Goal: Information Seeking & Learning: Learn about a topic

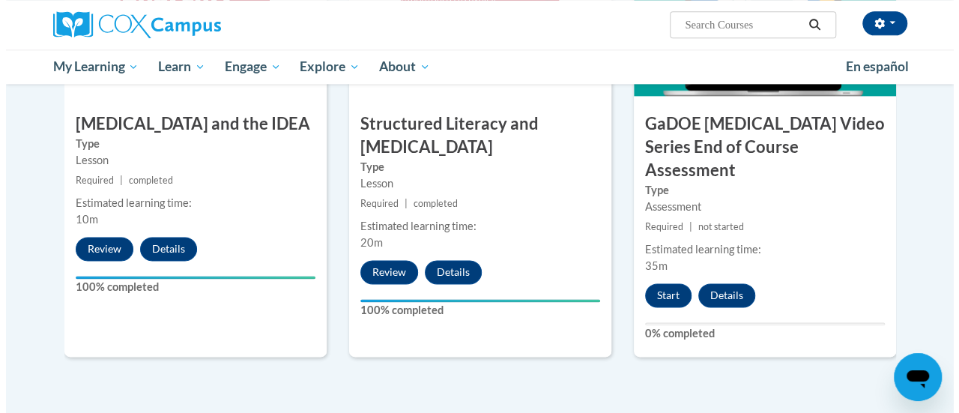
scroll to position [883, 0]
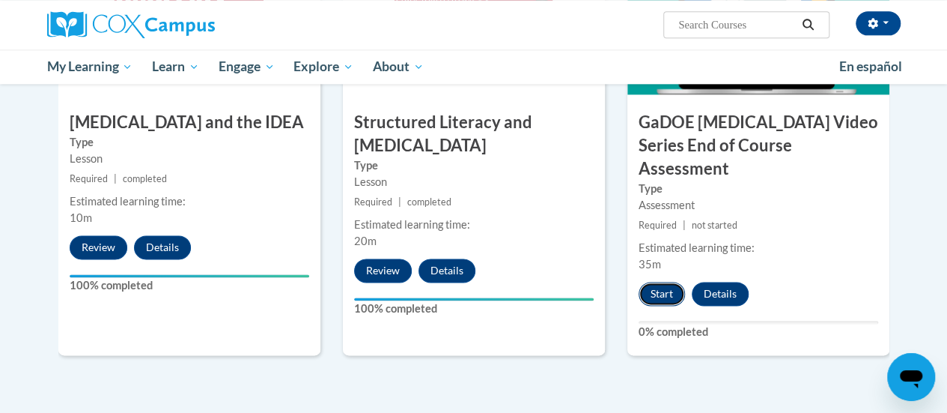
click at [652, 282] on button "Start" at bounding box center [662, 294] width 46 height 24
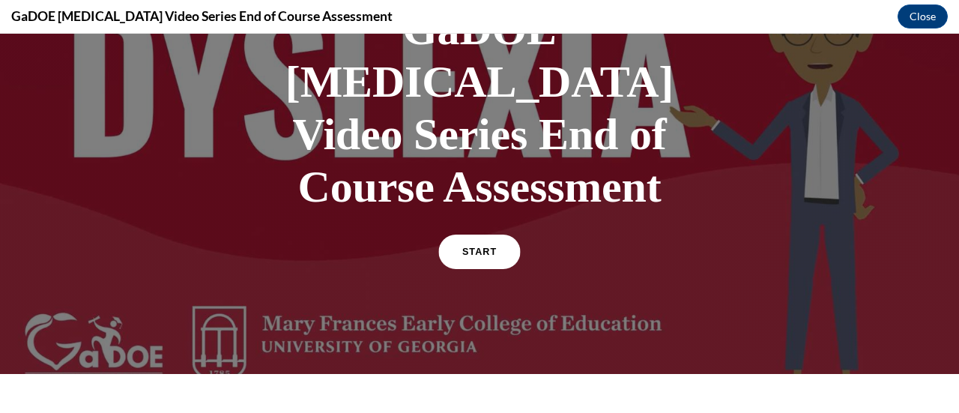
scroll to position [138, 0]
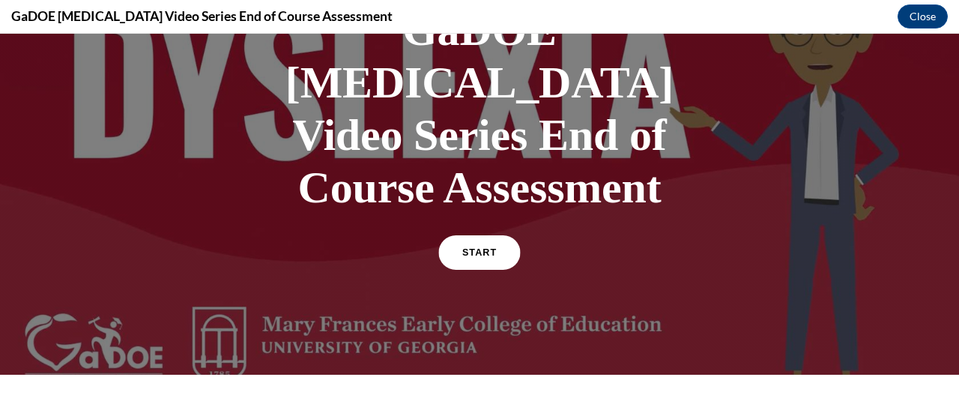
click at [485, 247] on span "START" at bounding box center [479, 252] width 34 height 11
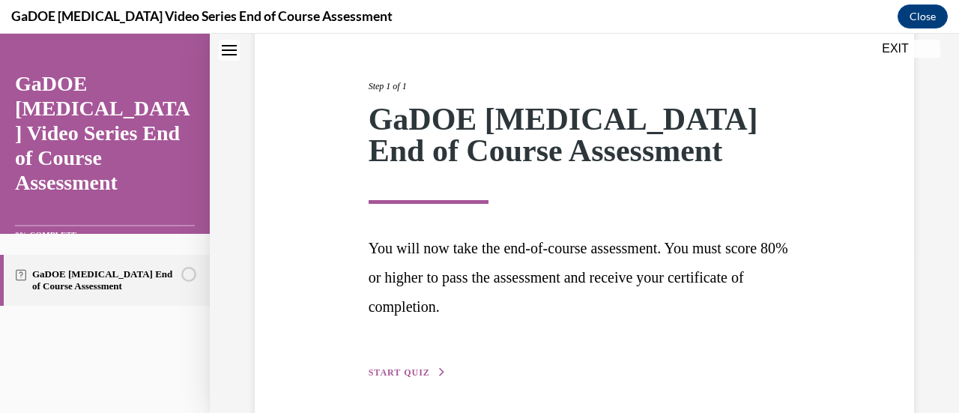
scroll to position [220, 0]
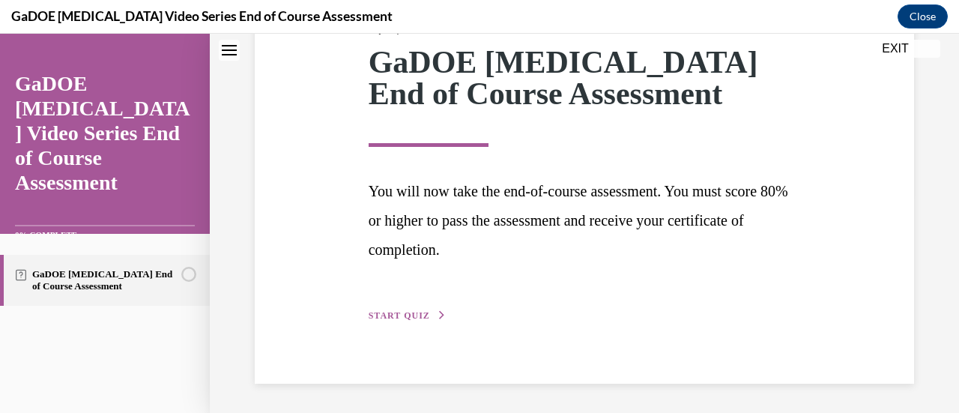
click at [404, 312] on span "START QUIZ" at bounding box center [398, 315] width 61 height 10
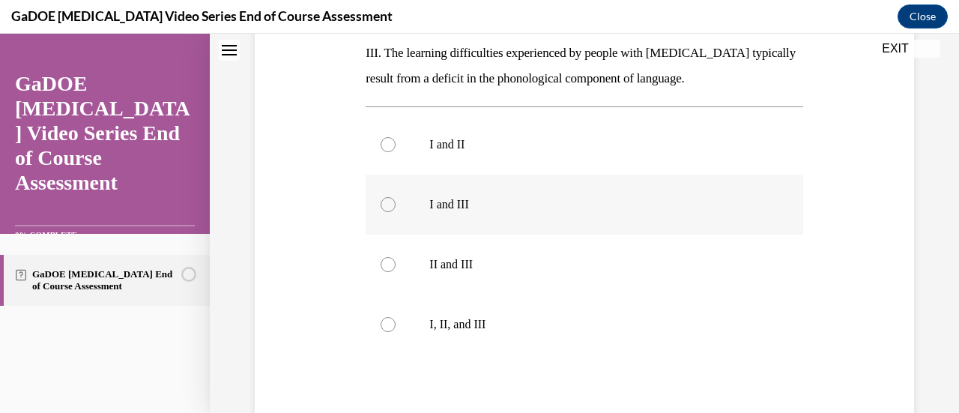
scroll to position [450, 0]
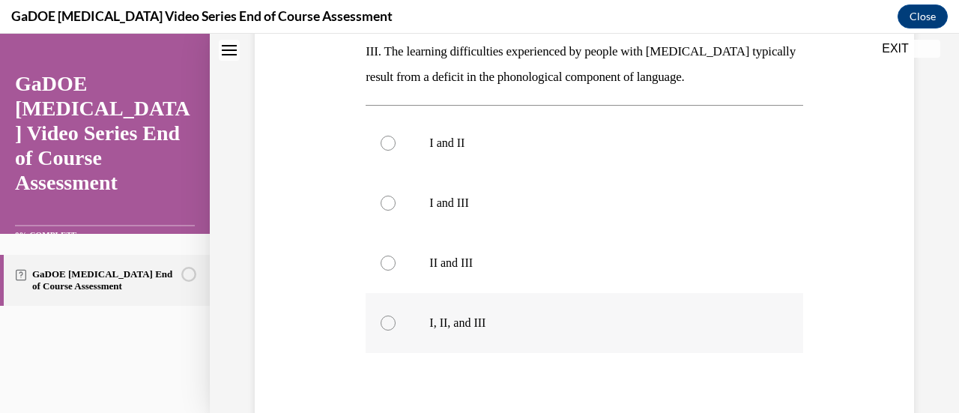
click at [379, 293] on label "I, II, and III" at bounding box center [583, 323] width 437 height 60
click at [380, 315] on input "I, II, and III" at bounding box center [387, 322] width 15 height 15
radio input "true"
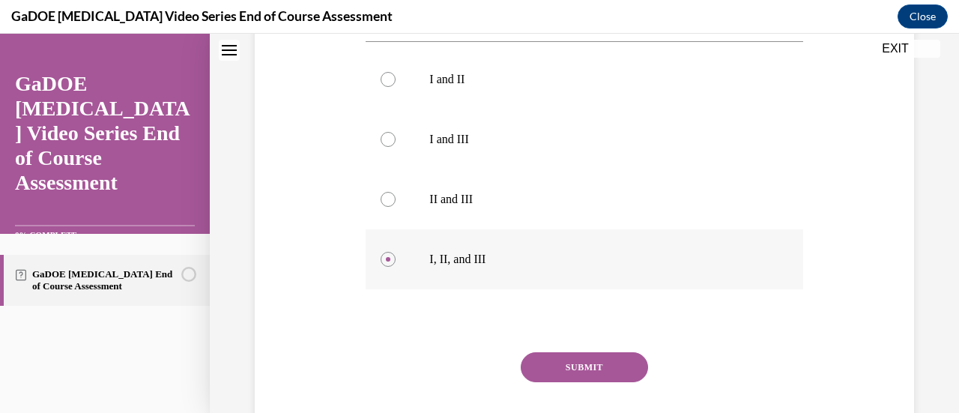
scroll to position [515, 0]
click at [571, 351] on button "SUBMIT" at bounding box center [584, 366] width 127 height 30
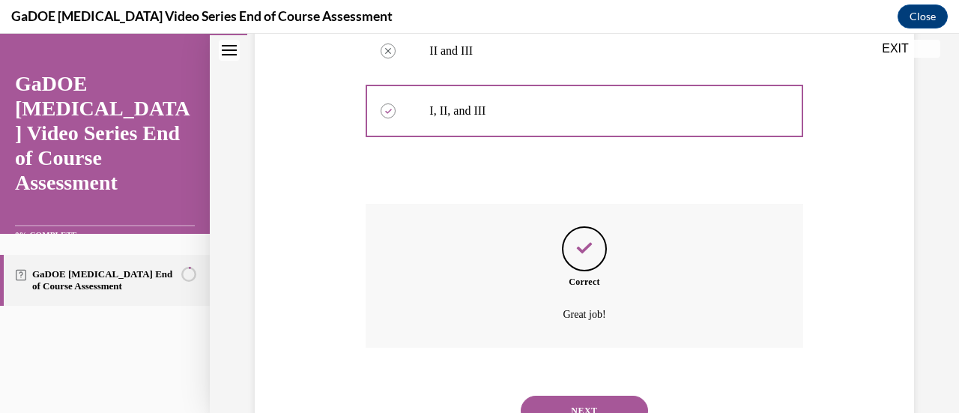
scroll to position [701, 0]
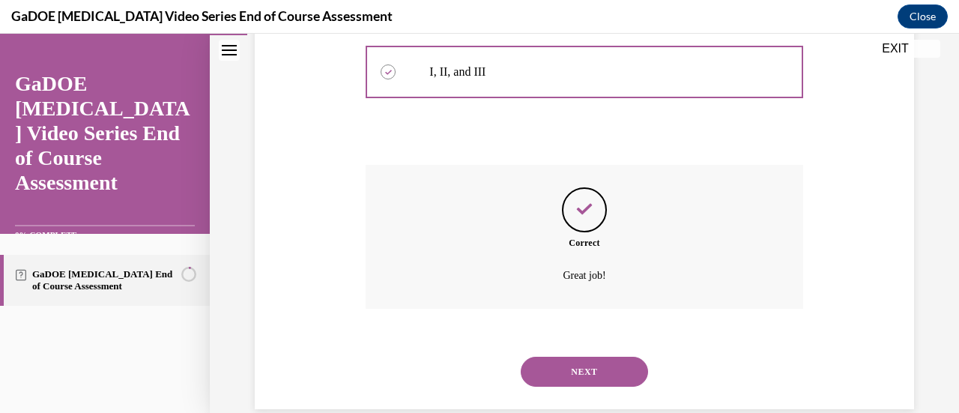
click at [565, 356] on button "NEXT" at bounding box center [584, 371] width 127 height 30
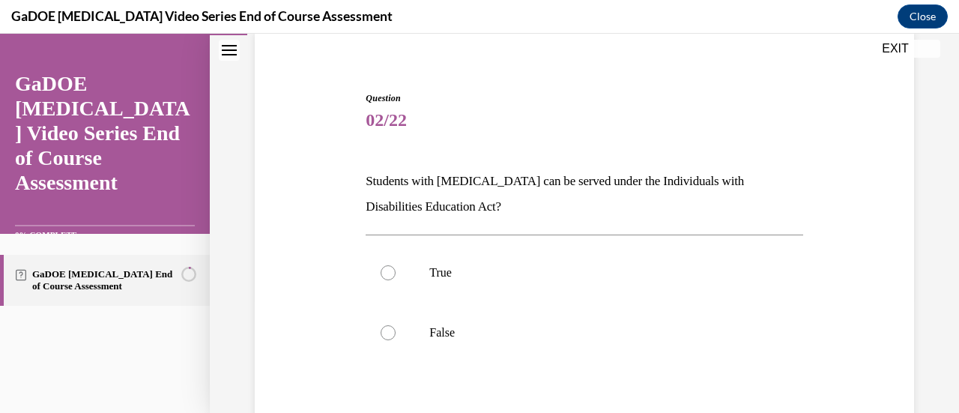
scroll to position [118, 0]
click at [385, 272] on div at bounding box center [387, 271] width 15 height 15
click at [385, 272] on input "True" at bounding box center [387, 271] width 15 height 15
radio input "true"
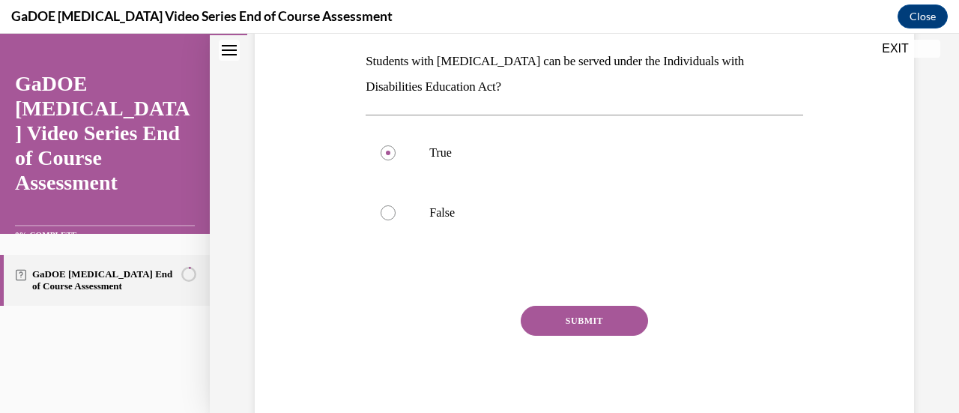
click at [586, 318] on button "SUBMIT" at bounding box center [584, 321] width 127 height 30
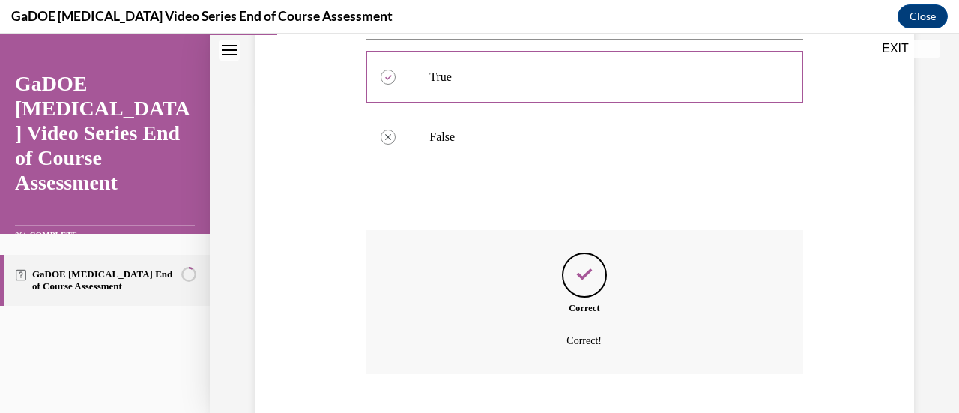
scroll to position [403, 0]
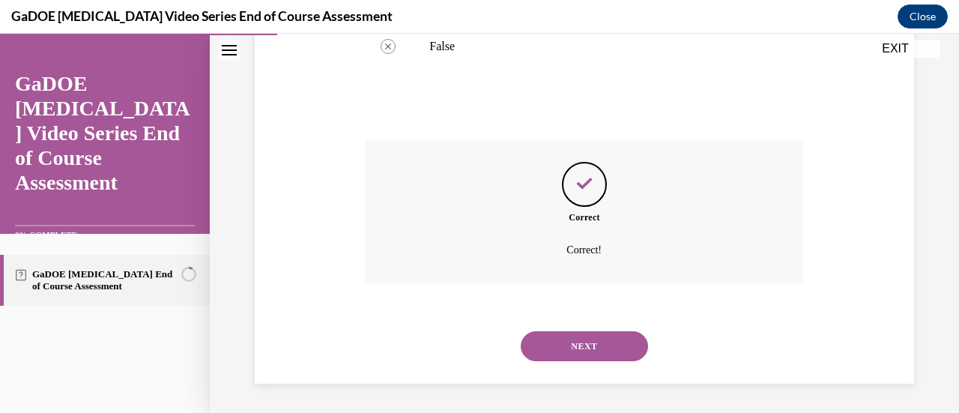
click at [574, 348] on button "NEXT" at bounding box center [584, 346] width 127 height 30
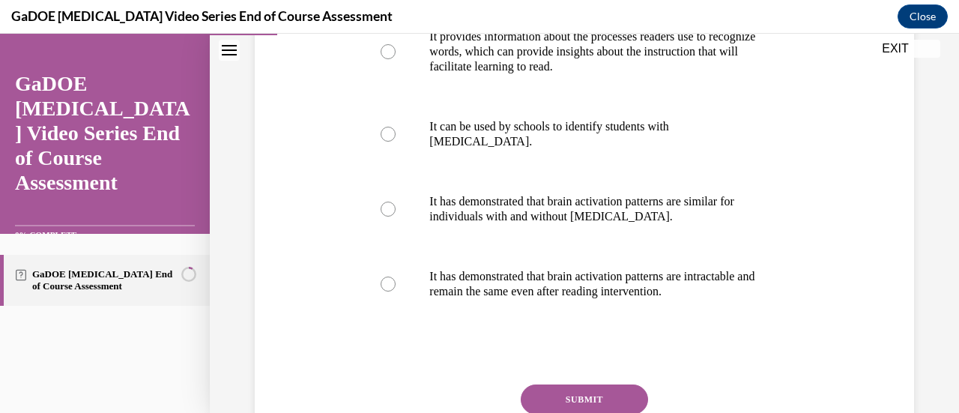
scroll to position [270, 0]
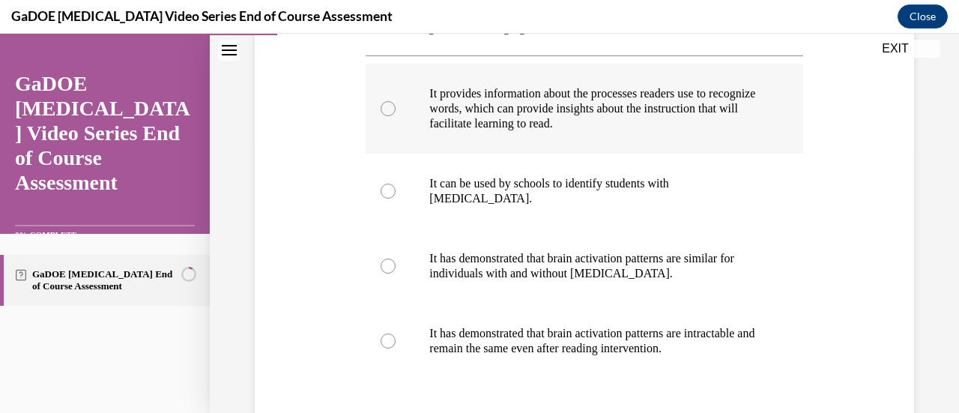
click at [385, 104] on div at bounding box center [387, 108] width 15 height 15
click at [385, 104] on input "It provides information about the processes readers use to recognize words, whi…" at bounding box center [387, 108] width 15 height 15
radio input "true"
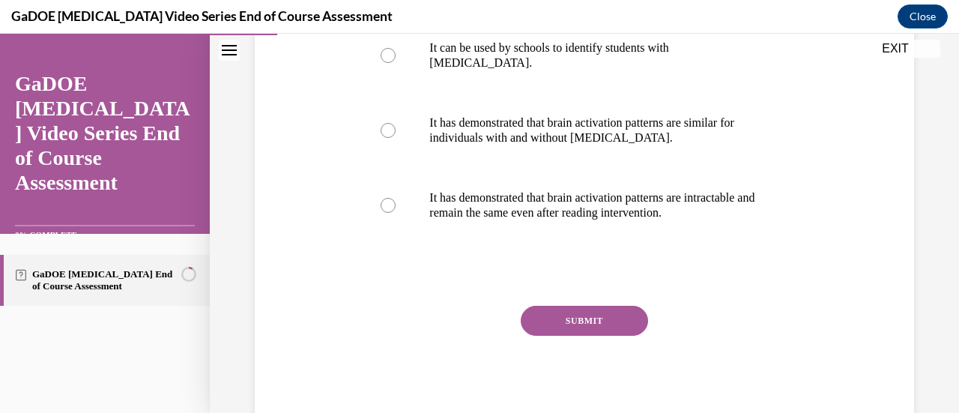
click at [577, 321] on button "SUBMIT" at bounding box center [584, 321] width 127 height 30
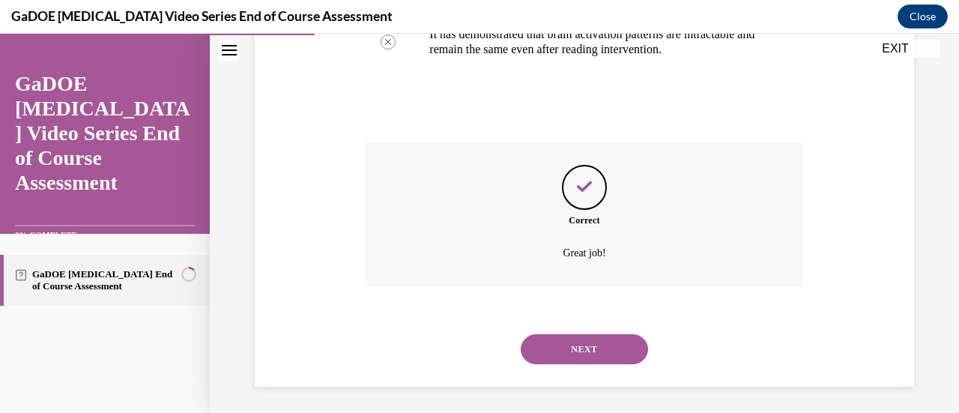
scroll to position [572, 0]
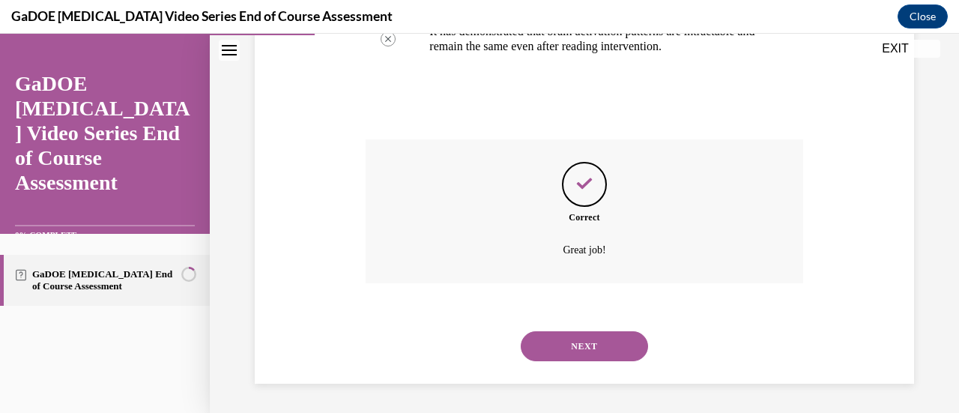
click at [574, 348] on button "NEXT" at bounding box center [584, 346] width 127 height 30
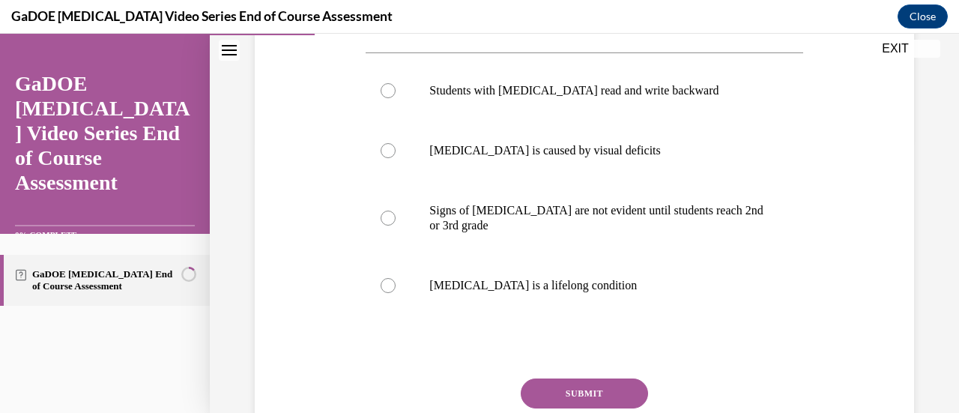
scroll to position [275, 0]
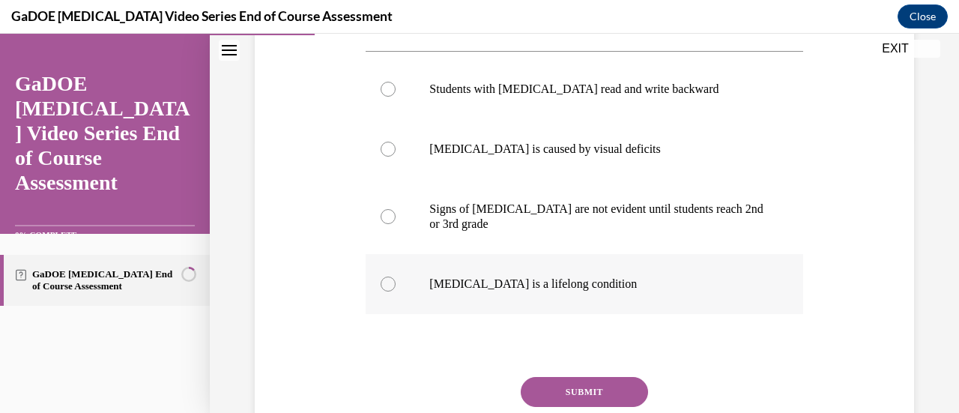
click at [384, 279] on div at bounding box center [387, 283] width 15 height 15
click at [384, 279] on input "Dyslexia is a lifelong condition" at bounding box center [387, 283] width 15 height 15
radio input "true"
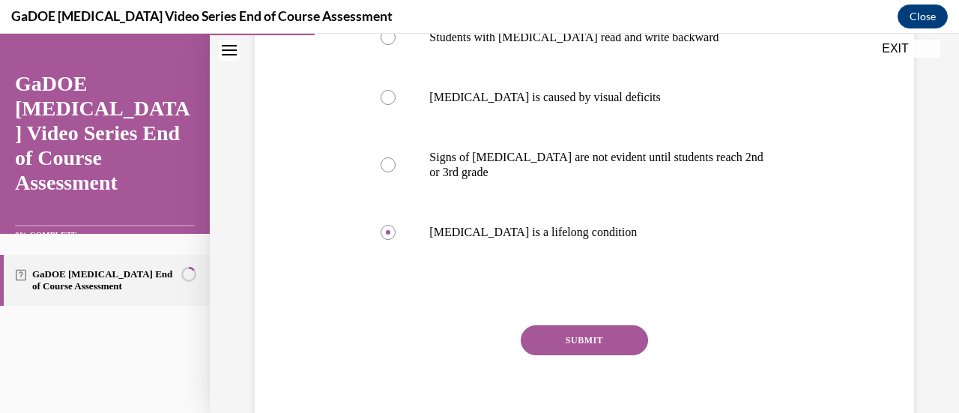
click at [590, 335] on button "SUBMIT" at bounding box center [584, 340] width 127 height 30
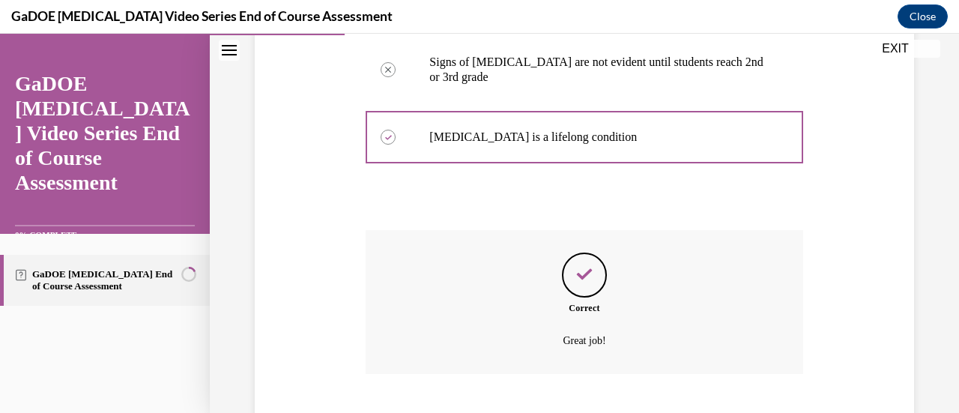
scroll to position [512, 0]
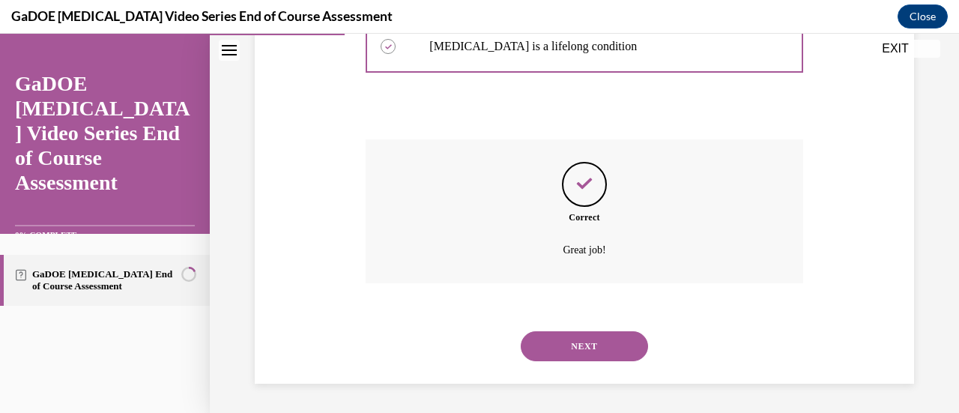
click at [587, 345] on button "NEXT" at bounding box center [584, 346] width 127 height 30
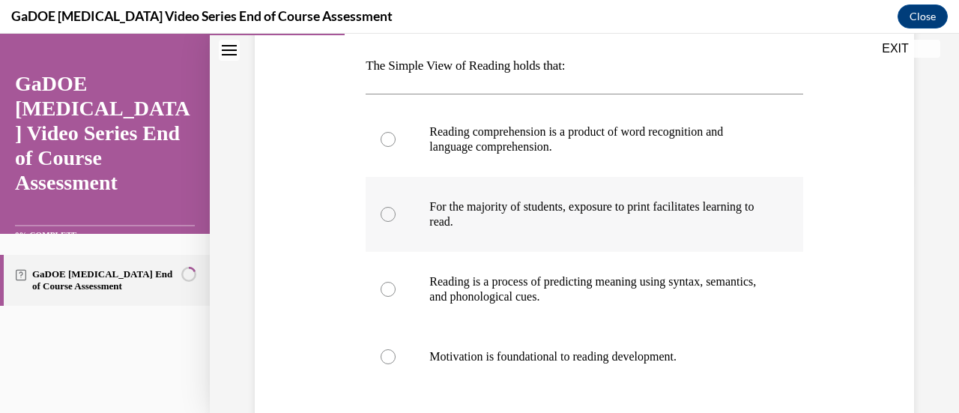
scroll to position [233, 0]
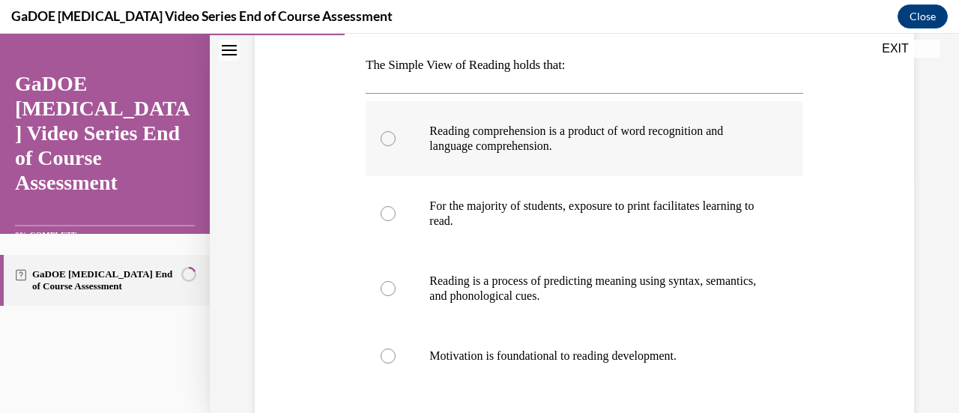
click at [380, 137] on div at bounding box center [387, 138] width 15 height 15
click at [380, 137] on input "Reading comprehension is a product of word recognition and language comprehensi…" at bounding box center [387, 138] width 15 height 15
radio input "true"
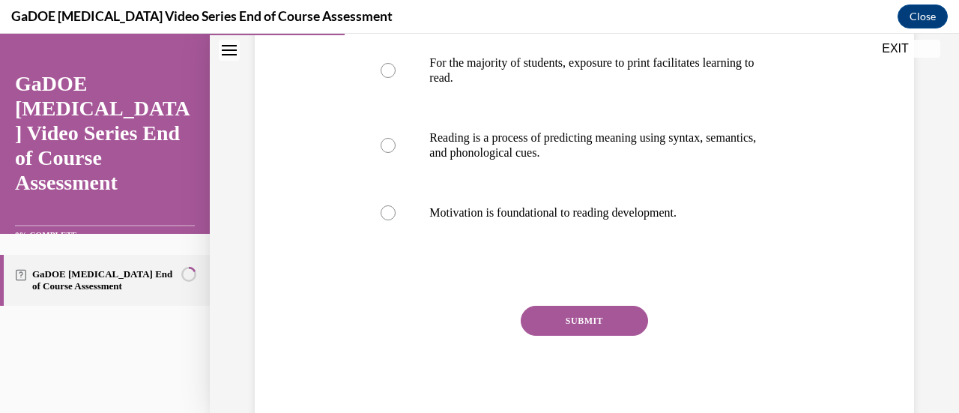
click at [595, 313] on button "SUBMIT" at bounding box center [584, 321] width 127 height 30
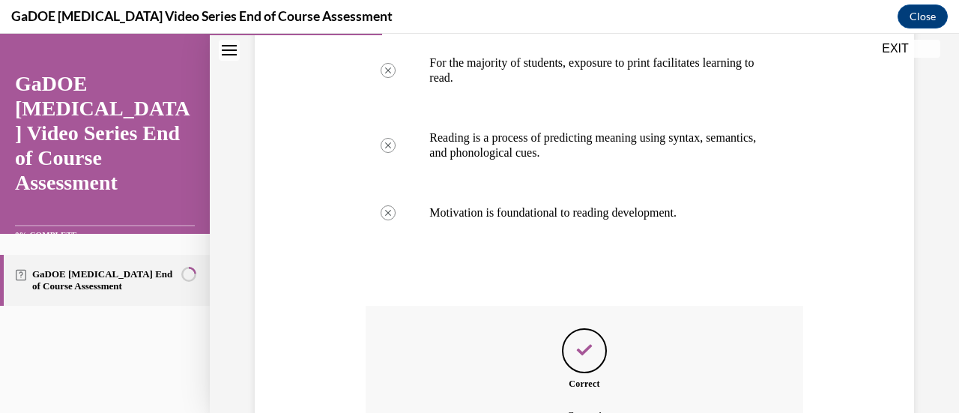
scroll to position [542, 0]
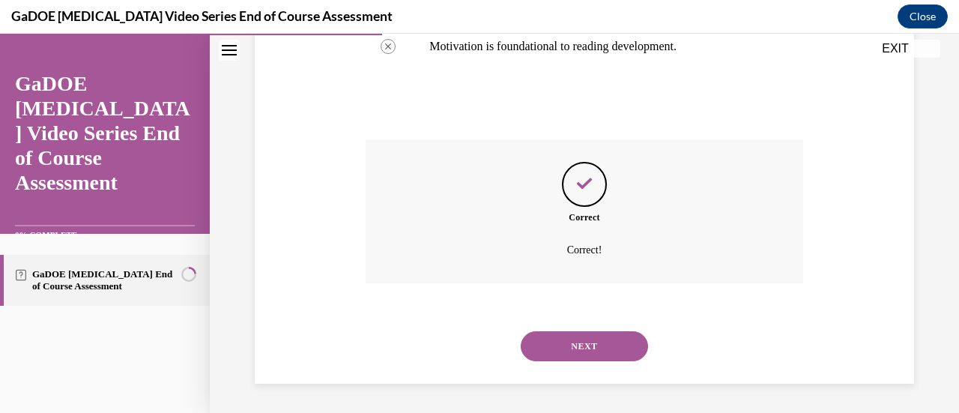
click at [585, 345] on button "NEXT" at bounding box center [584, 346] width 127 height 30
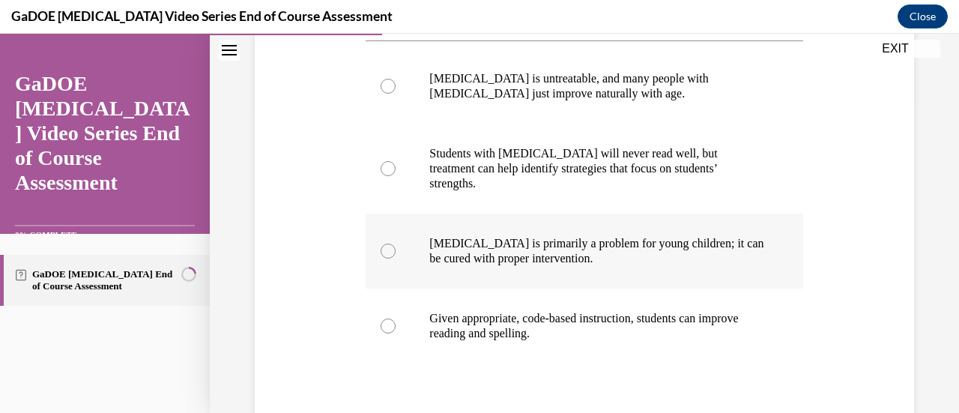
scroll to position [391, 0]
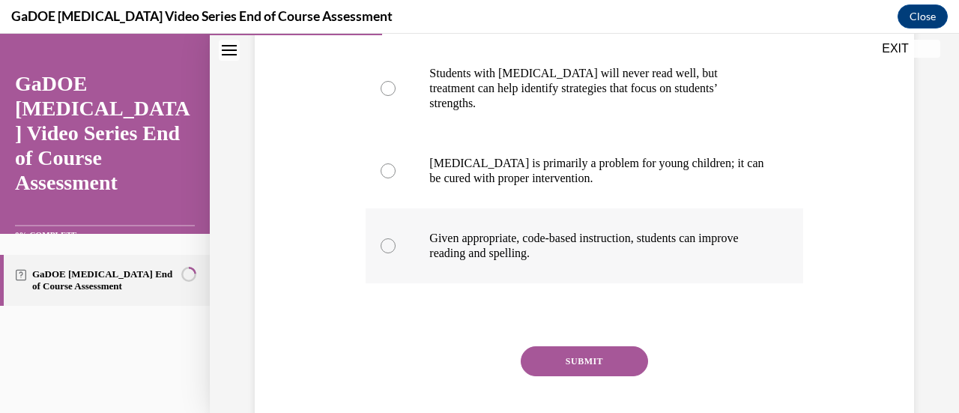
click at [384, 238] on div at bounding box center [387, 245] width 15 height 15
click at [384, 238] on input "Given appropriate, code-based instruction, students can improve reading and spe…" at bounding box center [387, 245] width 15 height 15
radio input "true"
click at [550, 346] on button "SUBMIT" at bounding box center [584, 361] width 127 height 30
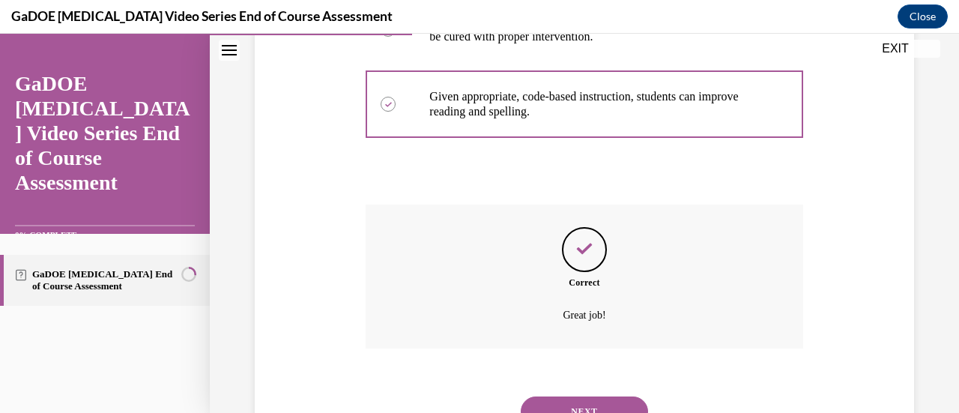
scroll to position [557, 0]
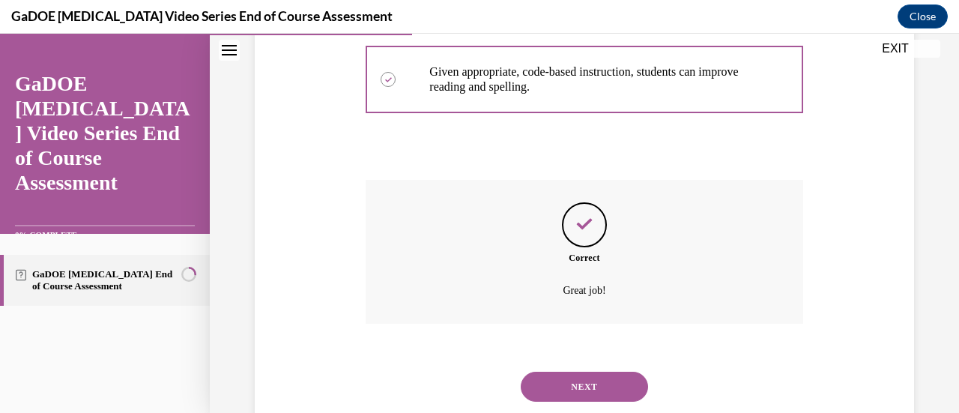
click at [557, 371] on button "NEXT" at bounding box center [584, 386] width 127 height 30
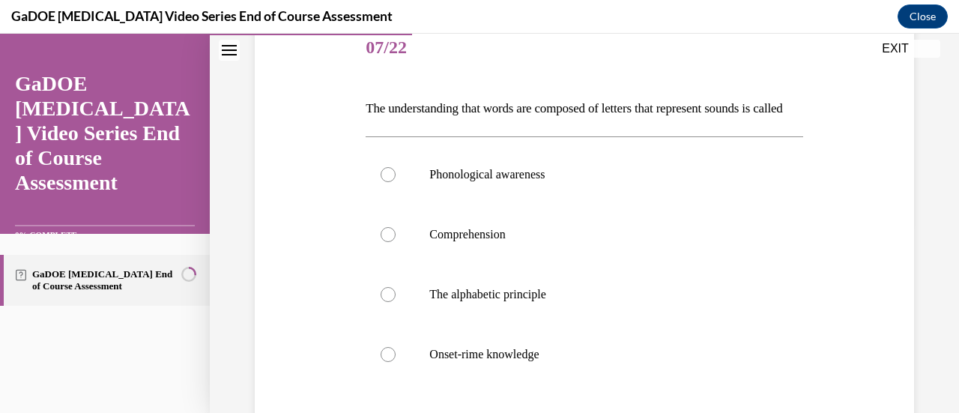
scroll to position [192, 0]
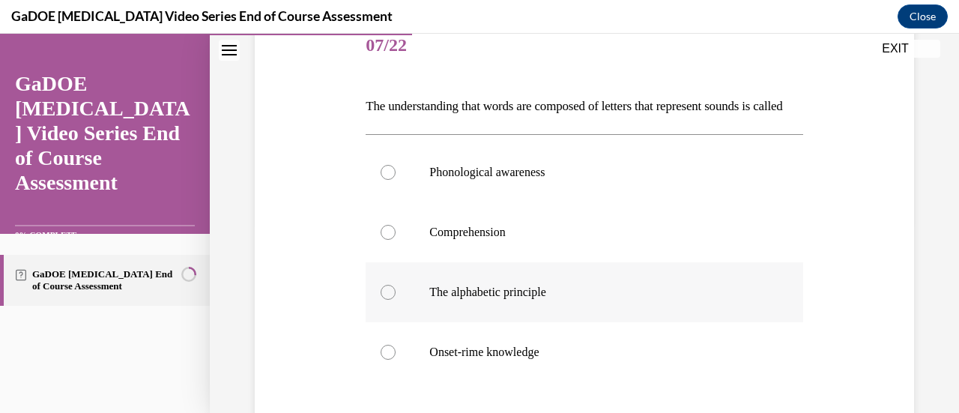
click at [387, 300] on div at bounding box center [387, 292] width 15 height 15
click at [387, 300] on input "The alphabetic principle" at bounding box center [387, 292] width 15 height 15
radio input "true"
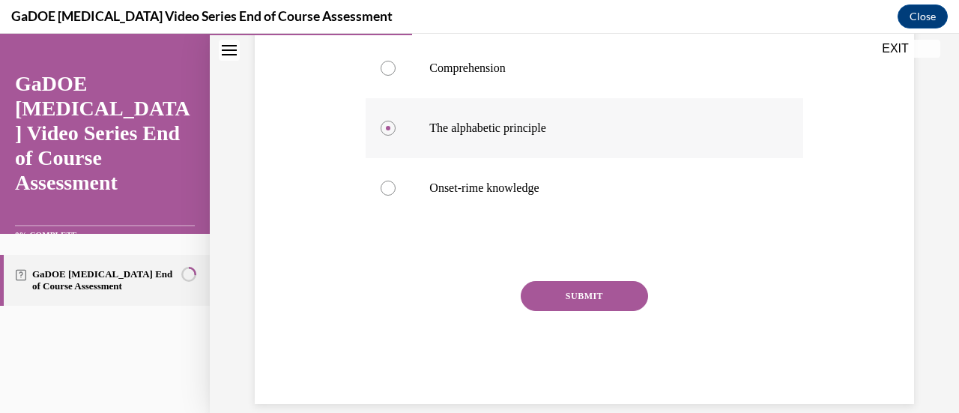
scroll to position [356, 0]
click at [550, 308] on button "SUBMIT" at bounding box center [584, 295] width 127 height 30
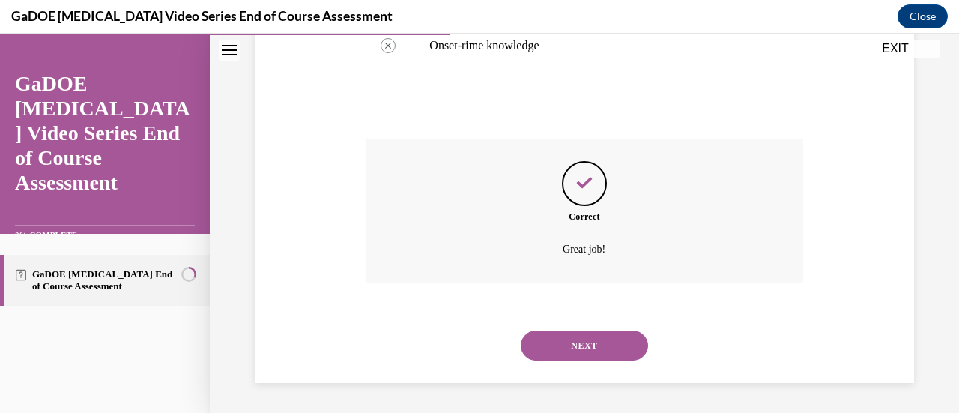
scroll to position [523, 0]
click at [565, 343] on button "NEXT" at bounding box center [584, 345] width 127 height 30
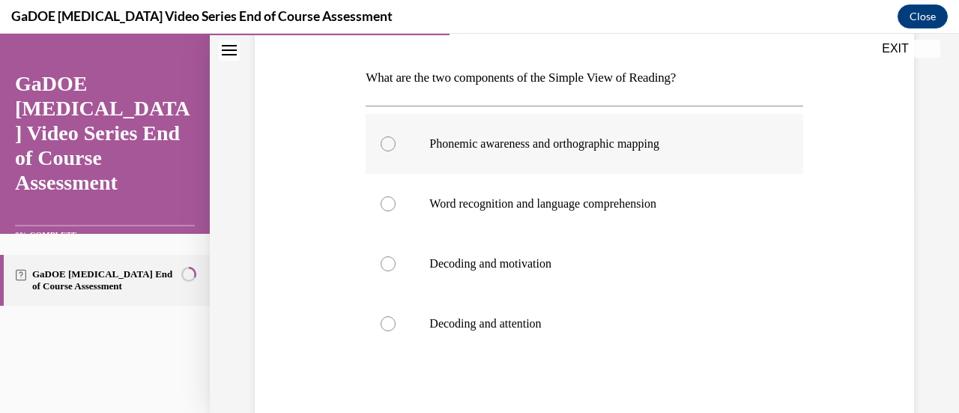
scroll to position [219, 0]
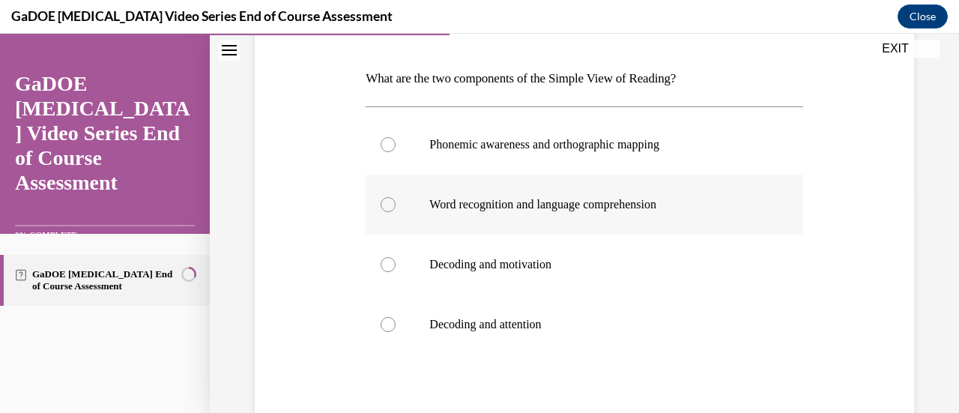
click at [390, 195] on label "Word recognition and language comprehension" at bounding box center [583, 204] width 437 height 60
click at [390, 197] on input "Word recognition and language comprehension" at bounding box center [387, 204] width 15 height 15
radio input "true"
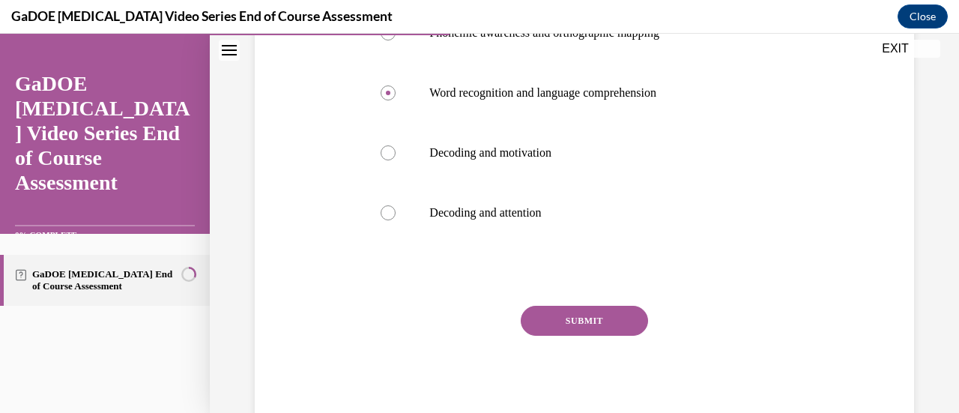
click at [574, 314] on button "SUBMIT" at bounding box center [584, 321] width 127 height 30
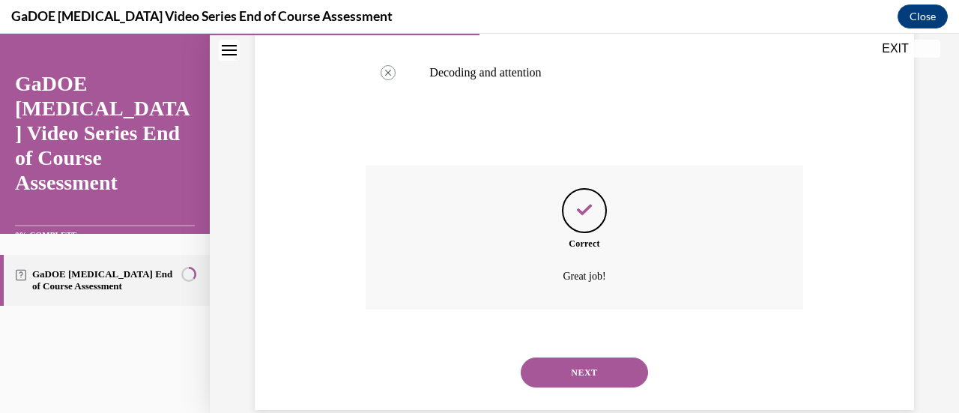
scroll to position [497, 0]
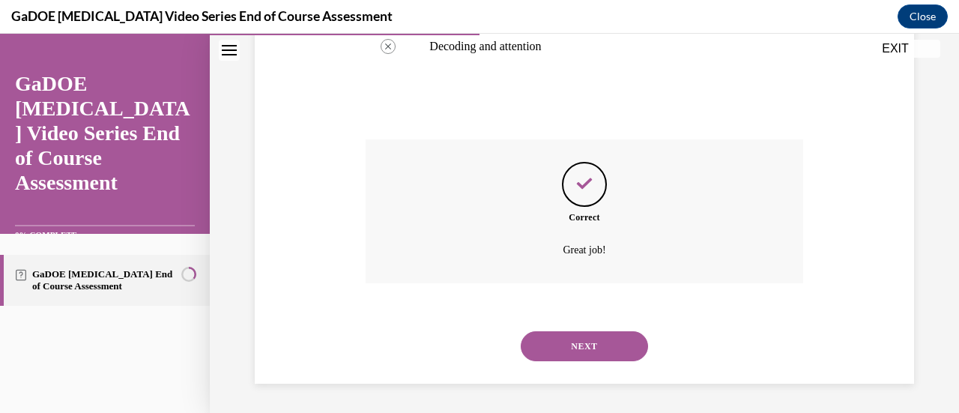
click at [574, 351] on button "NEXT" at bounding box center [584, 346] width 127 height 30
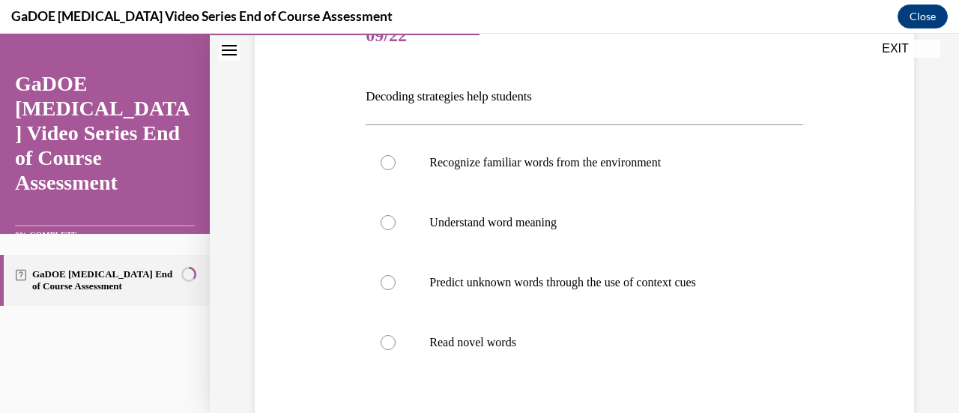
scroll to position [202, 0]
click at [382, 278] on div at bounding box center [387, 281] width 15 height 15
click at [382, 278] on input "Predict unknown words through the use of context cues" at bounding box center [387, 281] width 15 height 15
radio input "true"
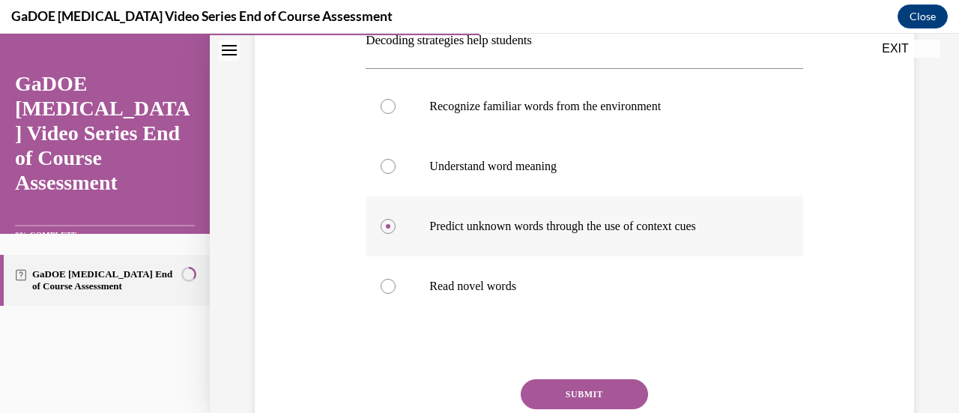
scroll to position [255, 0]
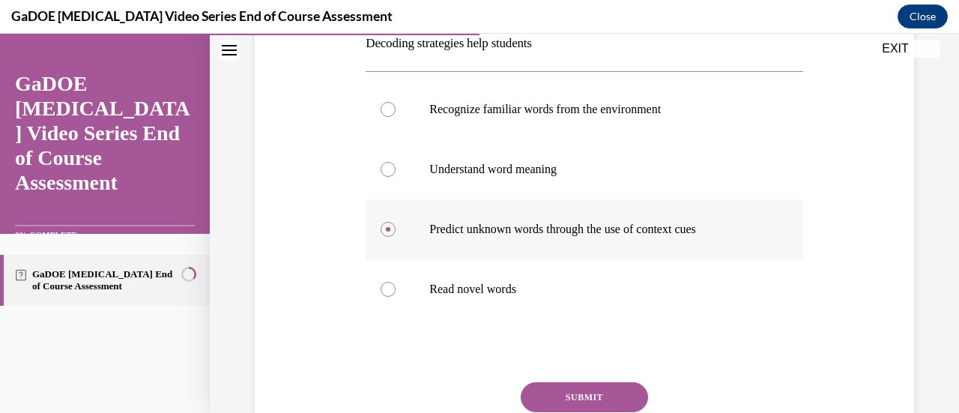
click at [386, 228] on circle at bounding box center [388, 229] width 4 height 4
click at [385, 228] on input "Predict unknown words through the use of context cues" at bounding box center [387, 229] width 15 height 15
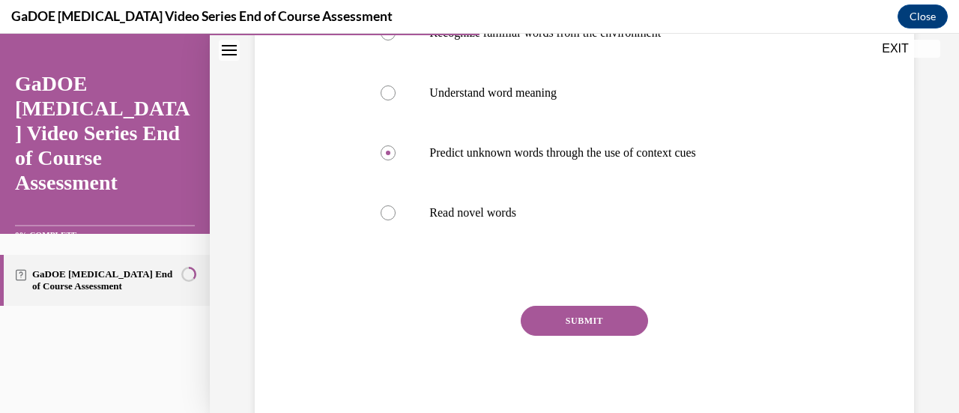
click at [553, 314] on button "SUBMIT" at bounding box center [584, 321] width 127 height 30
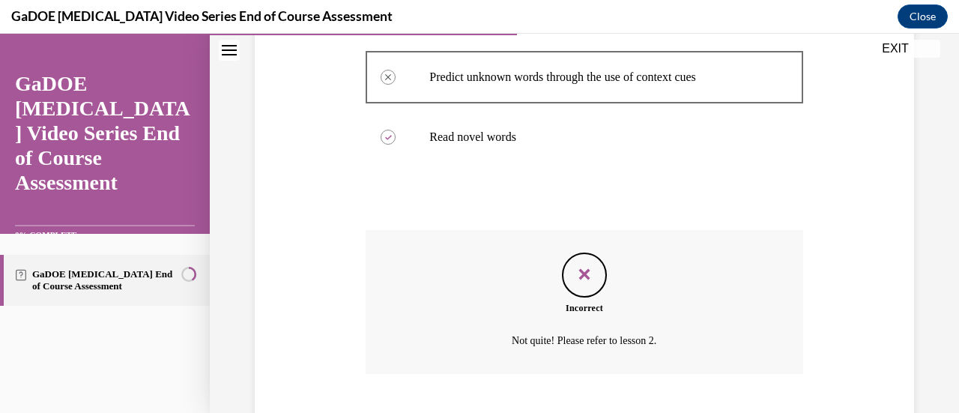
scroll to position [470, 0]
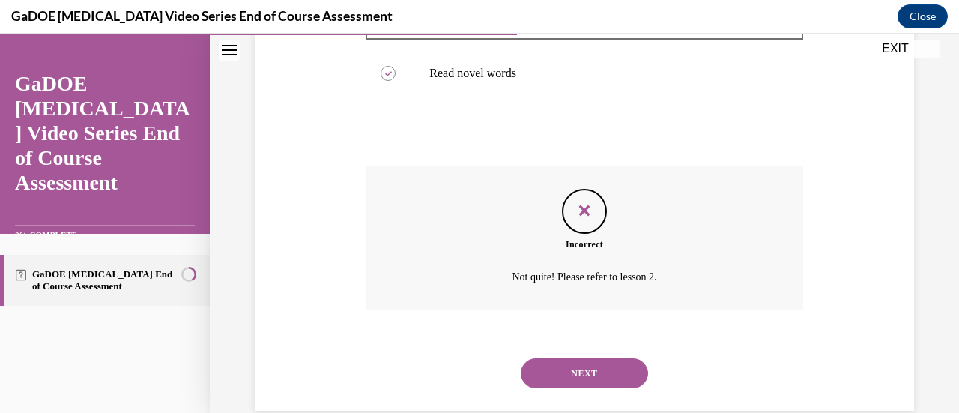
click at [556, 375] on button "NEXT" at bounding box center [584, 373] width 127 height 30
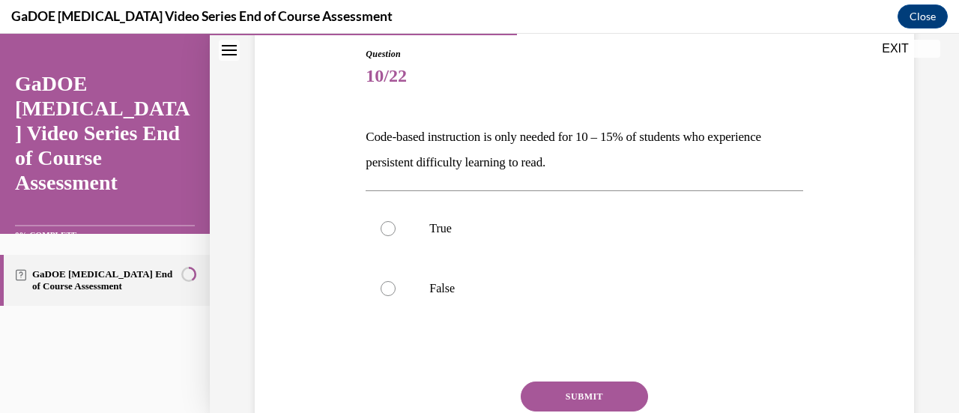
scroll to position [164, 0]
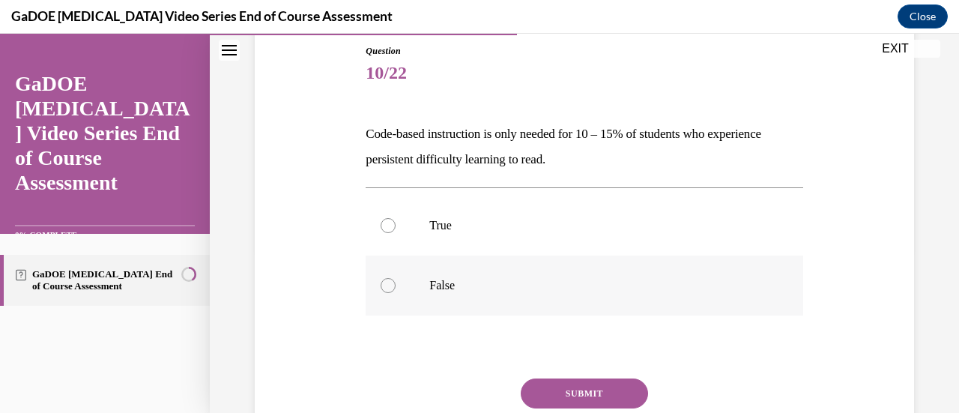
click at [384, 279] on div at bounding box center [387, 285] width 15 height 15
click at [384, 279] on input "False" at bounding box center [387, 285] width 15 height 15
radio input "true"
click at [556, 384] on button "SUBMIT" at bounding box center [584, 393] width 127 height 30
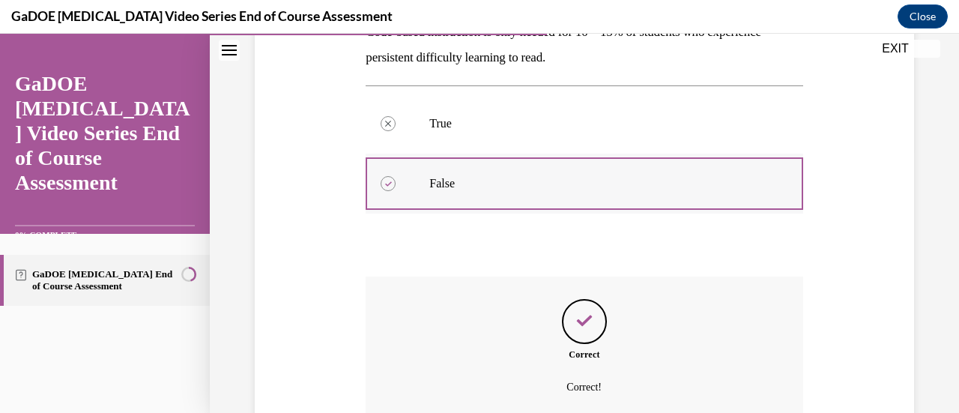
scroll to position [403, 0]
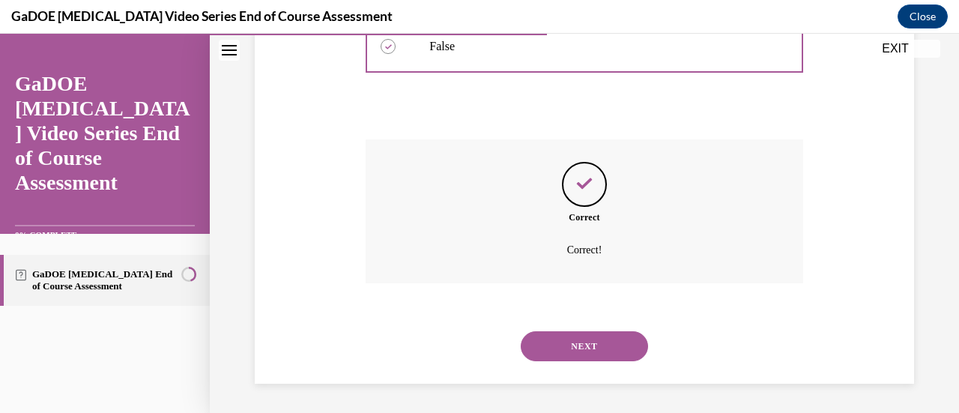
click at [563, 342] on button "NEXT" at bounding box center [584, 346] width 127 height 30
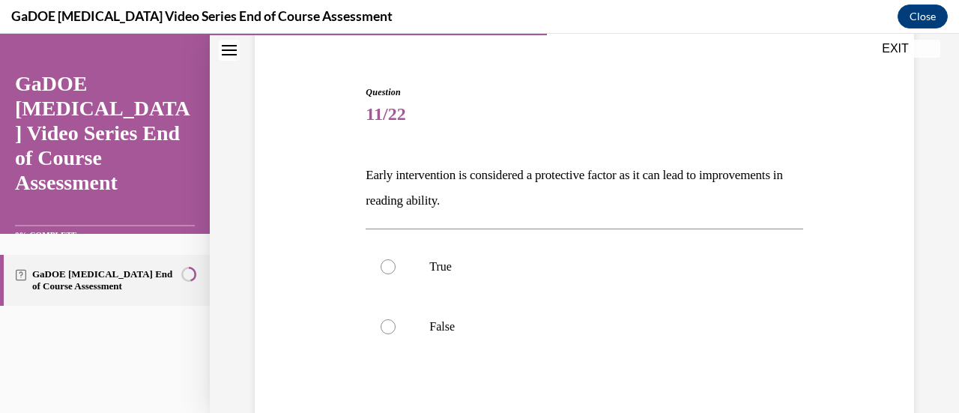
scroll to position [141, 0]
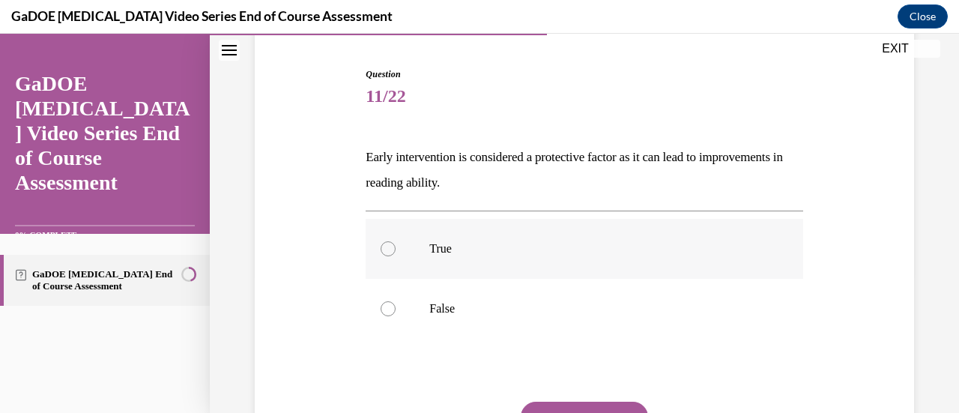
click at [380, 249] on div at bounding box center [387, 248] width 15 height 15
click at [380, 249] on input "True" at bounding box center [387, 248] width 15 height 15
radio input "true"
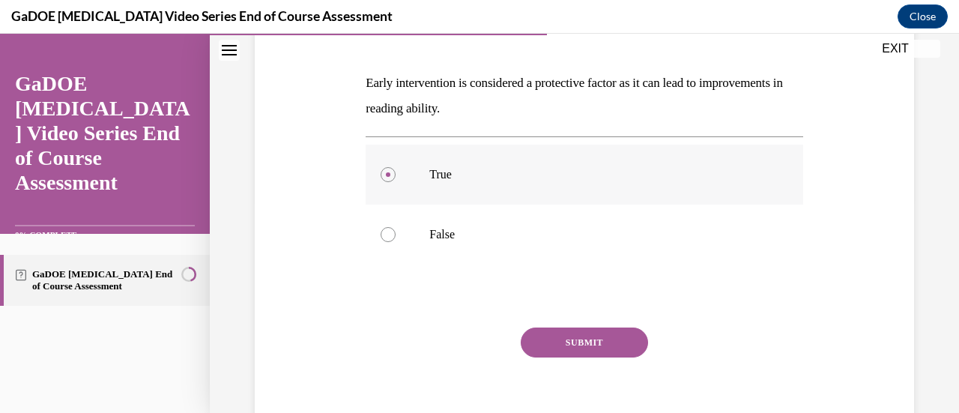
scroll to position [217, 0]
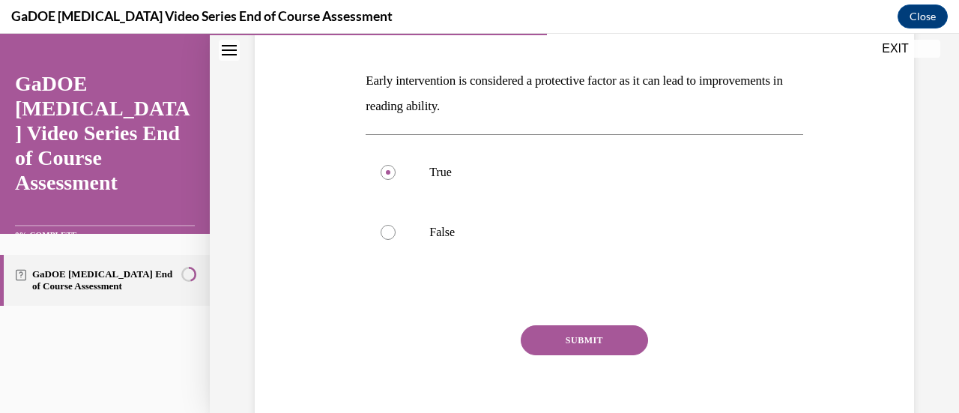
click at [583, 338] on button "SUBMIT" at bounding box center [584, 340] width 127 height 30
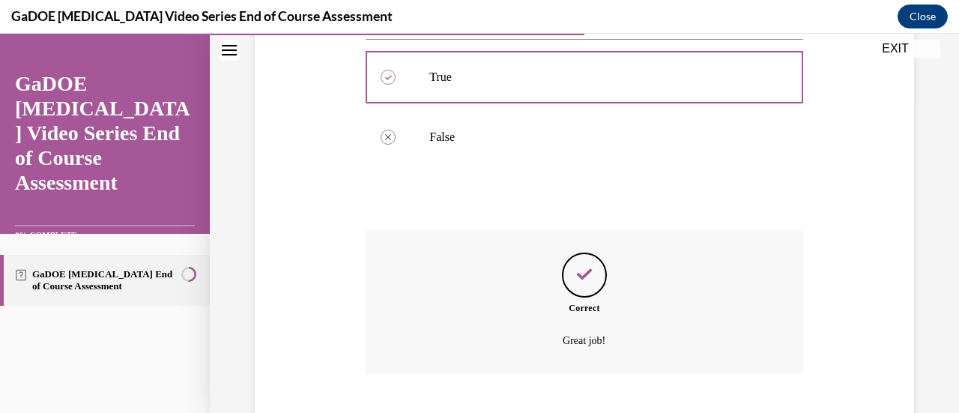
scroll to position [397, 0]
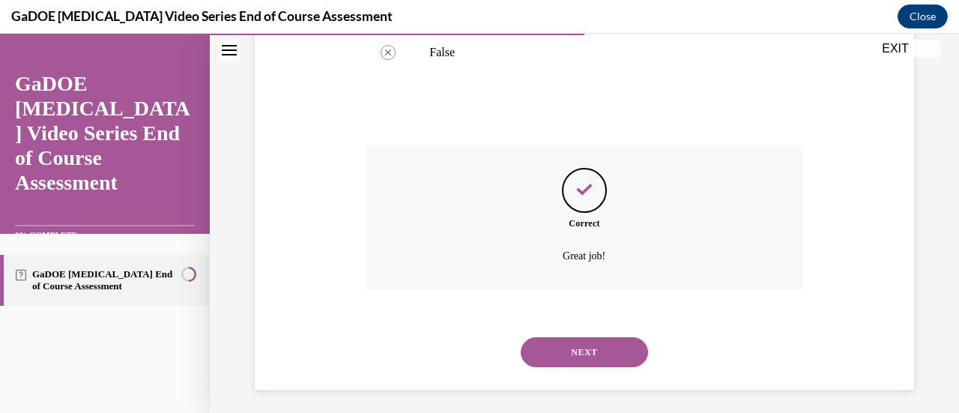
click at [577, 354] on button "NEXT" at bounding box center [584, 352] width 127 height 30
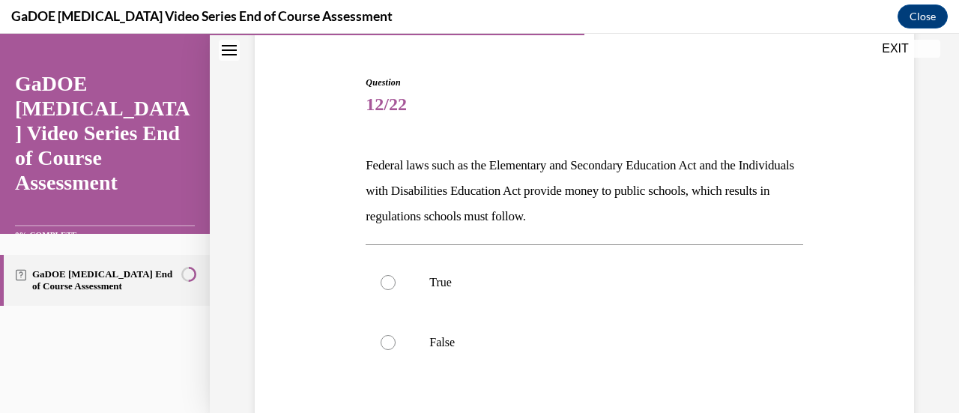
scroll to position [172, 0]
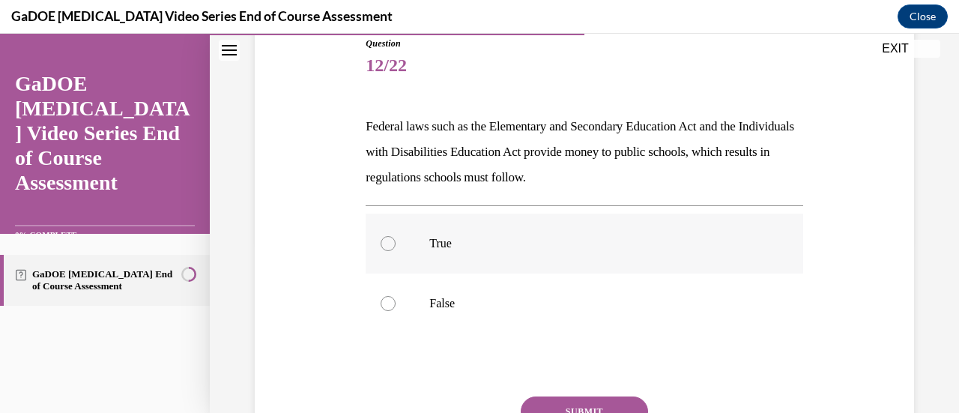
click at [388, 246] on div at bounding box center [387, 243] width 15 height 15
click at [388, 246] on input "True" at bounding box center [387, 243] width 15 height 15
radio input "true"
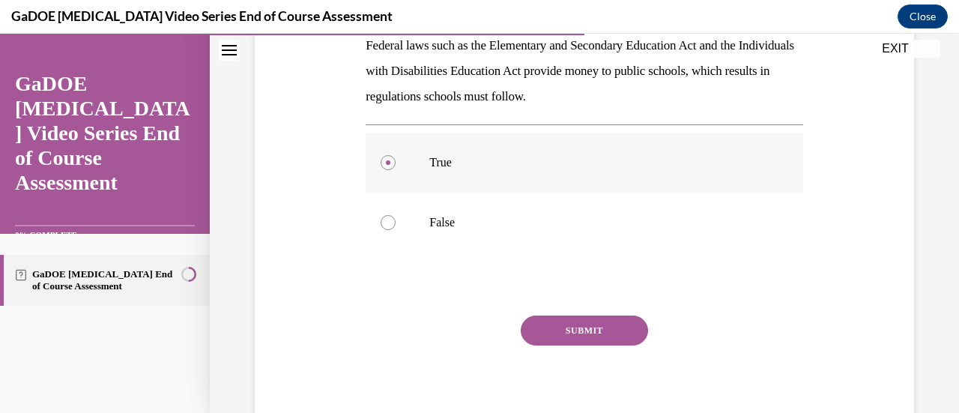
scroll to position [262, 0]
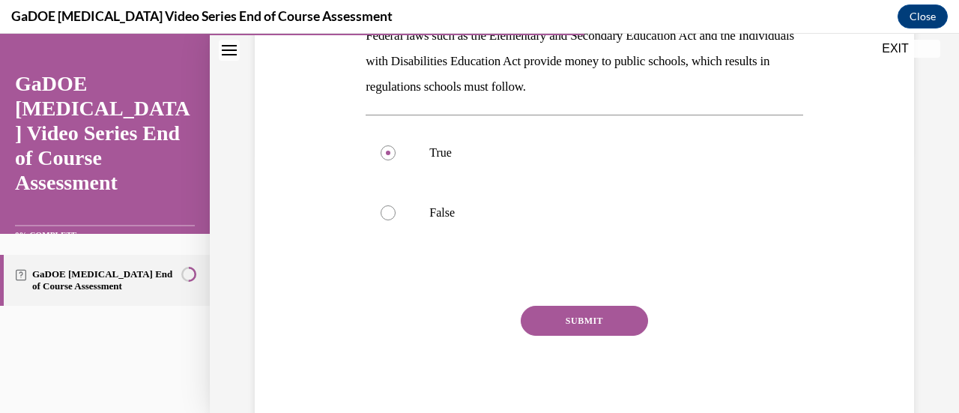
click at [566, 312] on button "SUBMIT" at bounding box center [584, 321] width 127 height 30
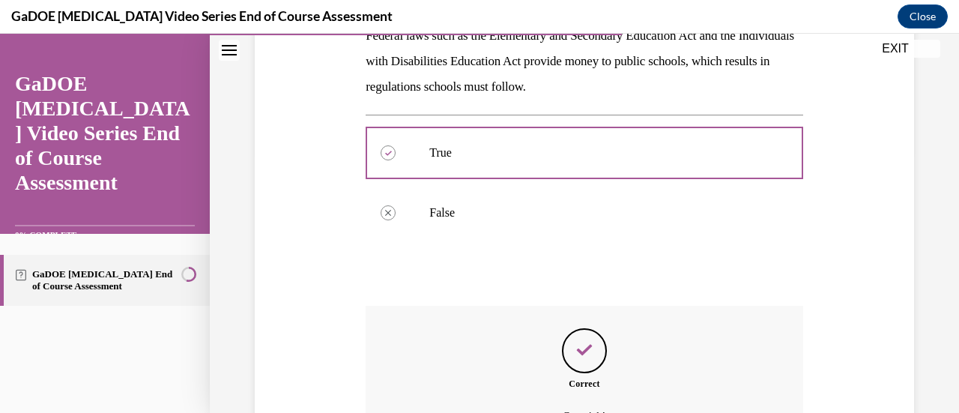
scroll to position [428, 0]
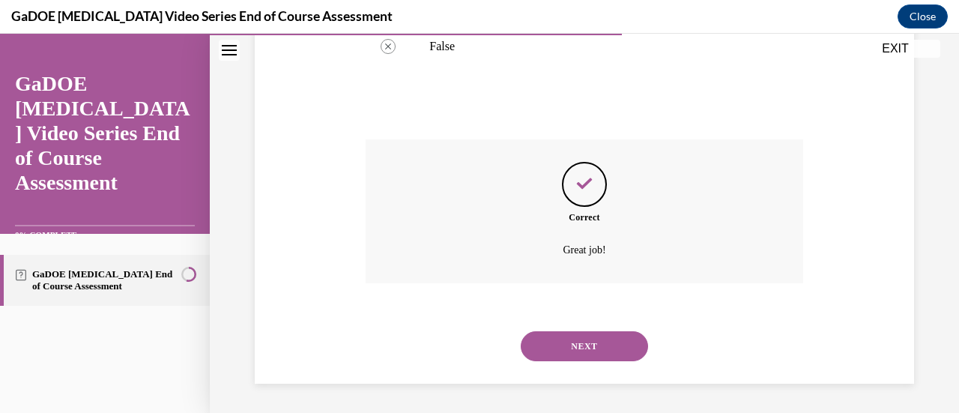
click at [568, 344] on button "NEXT" at bounding box center [584, 346] width 127 height 30
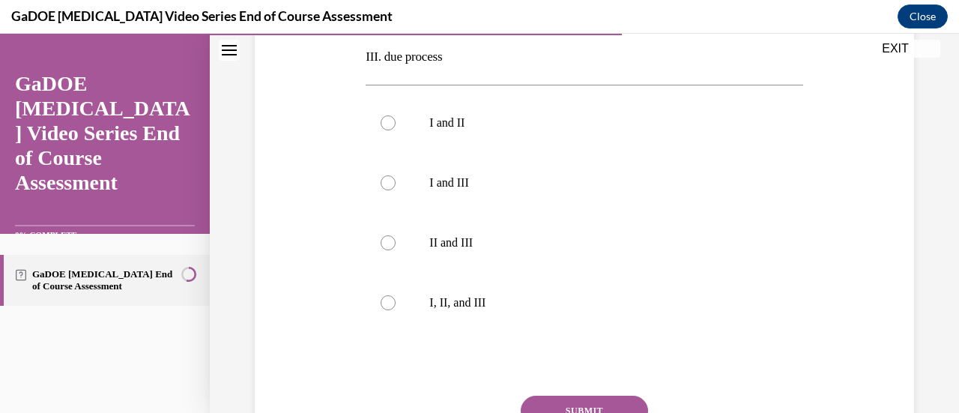
scroll to position [423, 0]
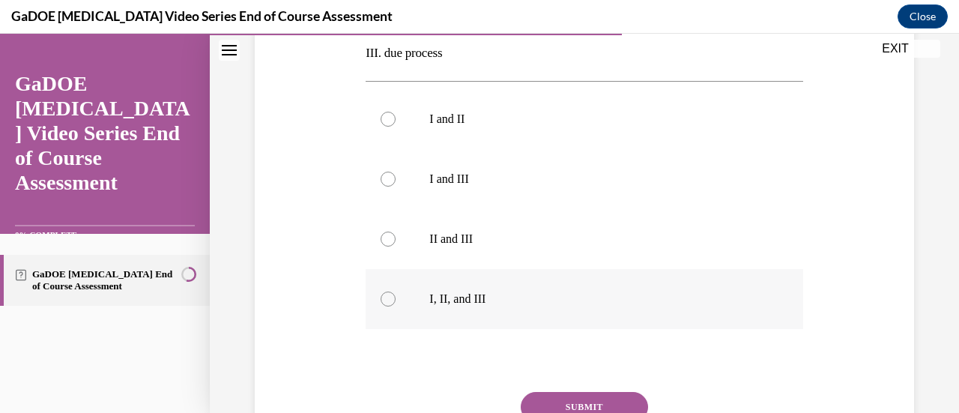
click at [382, 297] on div at bounding box center [387, 298] width 15 height 15
click at [382, 297] on input "I, II, and III" at bounding box center [387, 298] width 15 height 15
radio input "true"
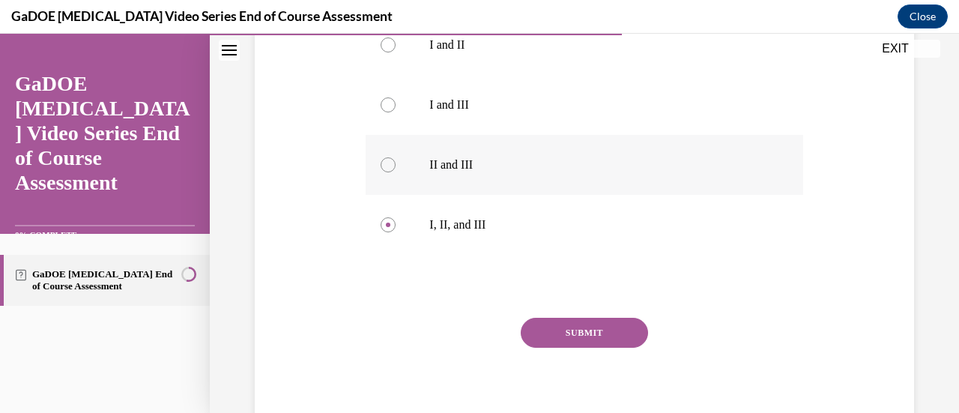
scroll to position [509, 0]
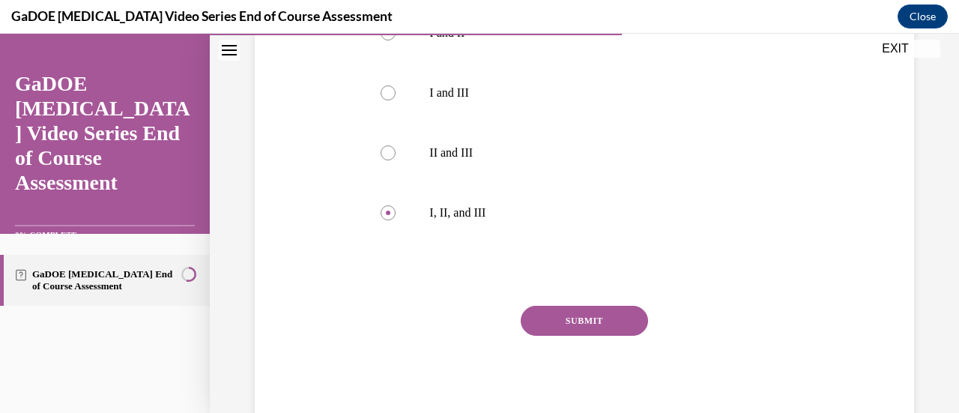
click at [590, 318] on button "SUBMIT" at bounding box center [584, 321] width 127 height 30
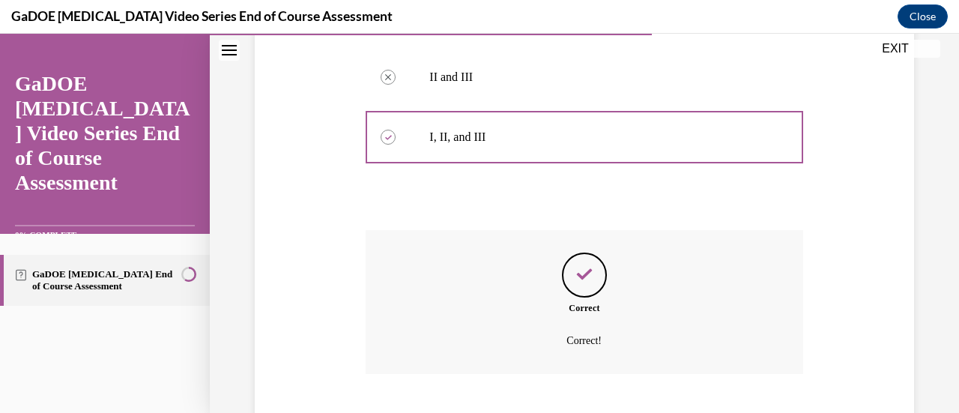
scroll to position [676, 0]
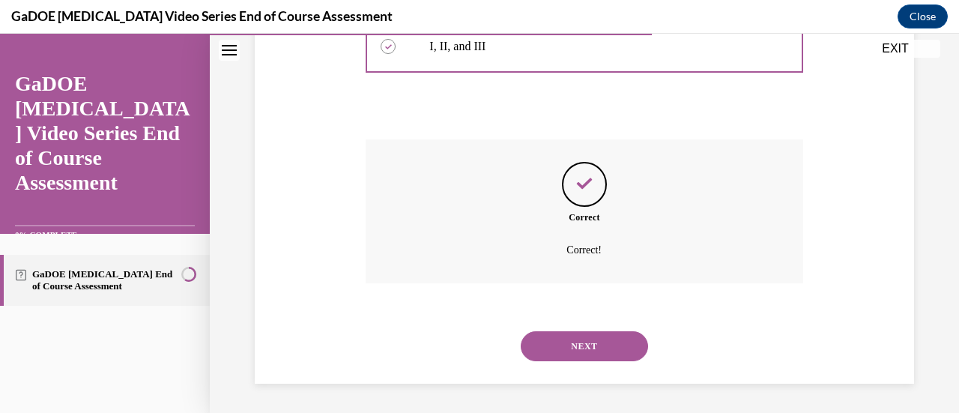
click at [572, 345] on button "NEXT" at bounding box center [584, 346] width 127 height 30
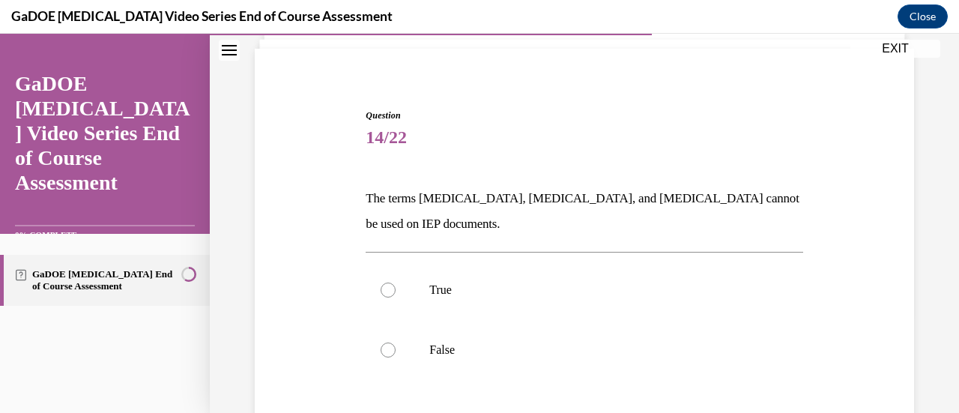
scroll to position [125, 0]
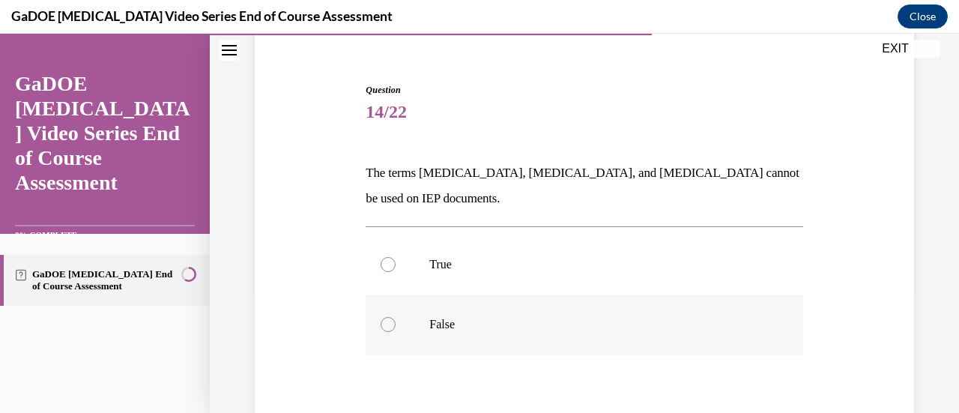
click at [386, 323] on div at bounding box center [387, 324] width 15 height 15
click at [386, 323] on input "False" at bounding box center [387, 324] width 15 height 15
radio input "true"
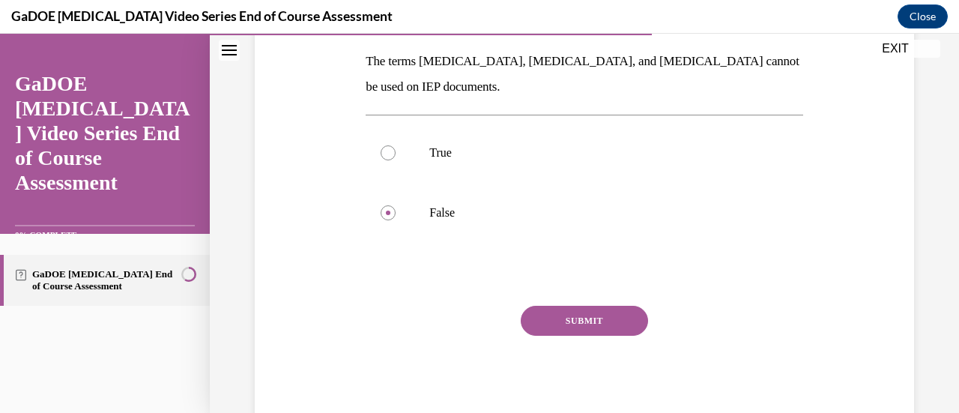
click at [580, 317] on button "SUBMIT" at bounding box center [584, 321] width 127 height 30
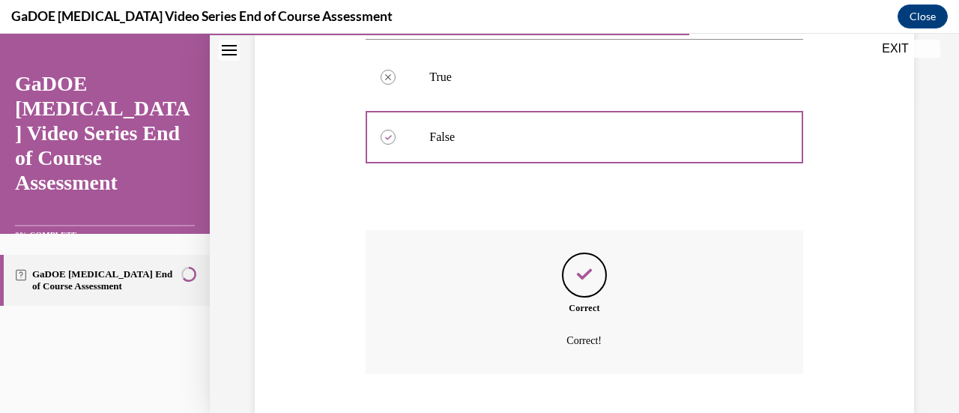
scroll to position [403, 0]
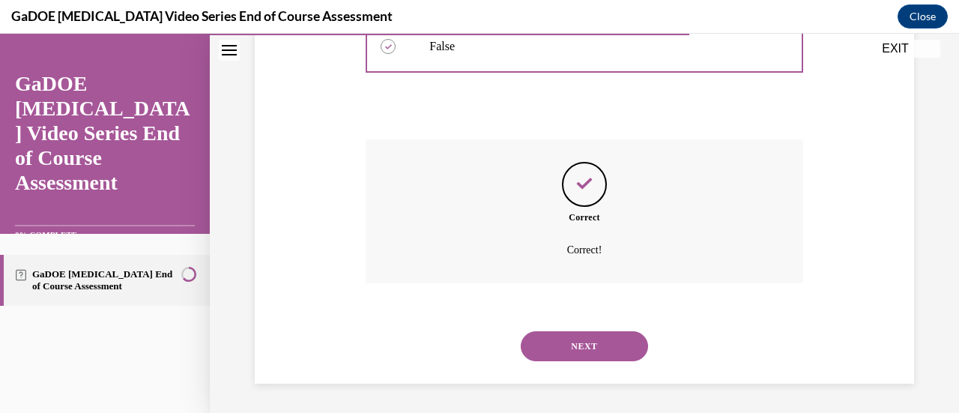
click at [574, 345] on button "NEXT" at bounding box center [584, 346] width 127 height 30
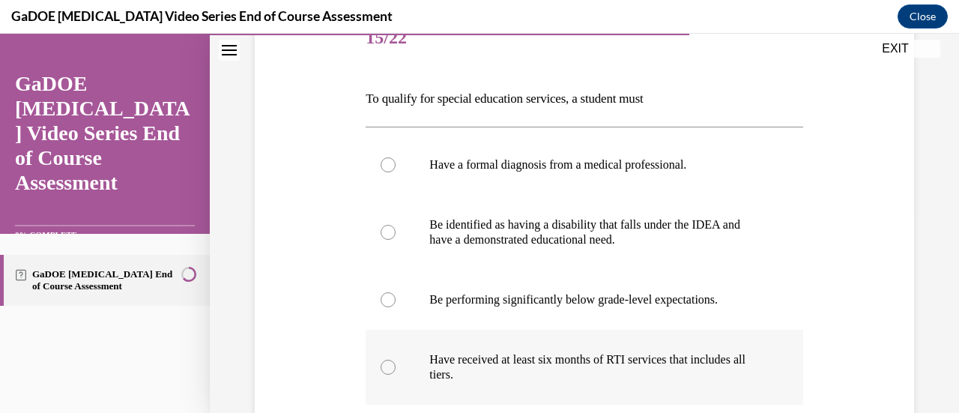
scroll to position [197, 0]
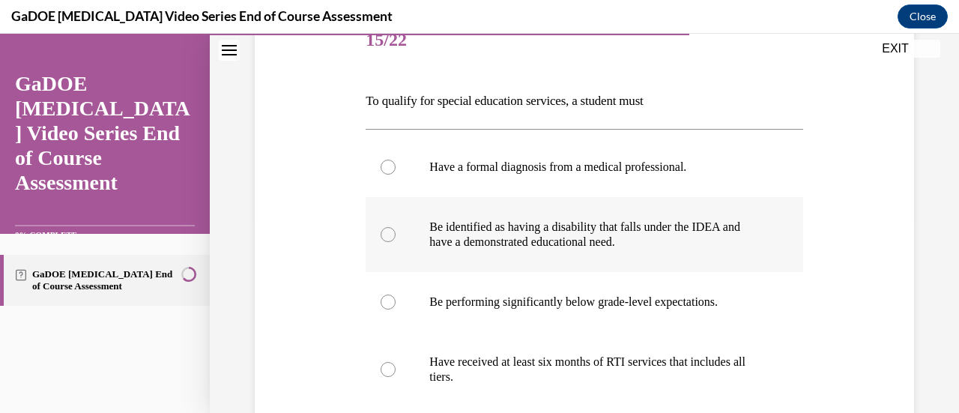
click at [385, 229] on div at bounding box center [387, 234] width 15 height 15
click at [385, 229] on input "Be identified as having a disability that falls under the IDEA and have a demon…" at bounding box center [387, 234] width 15 height 15
radio input "true"
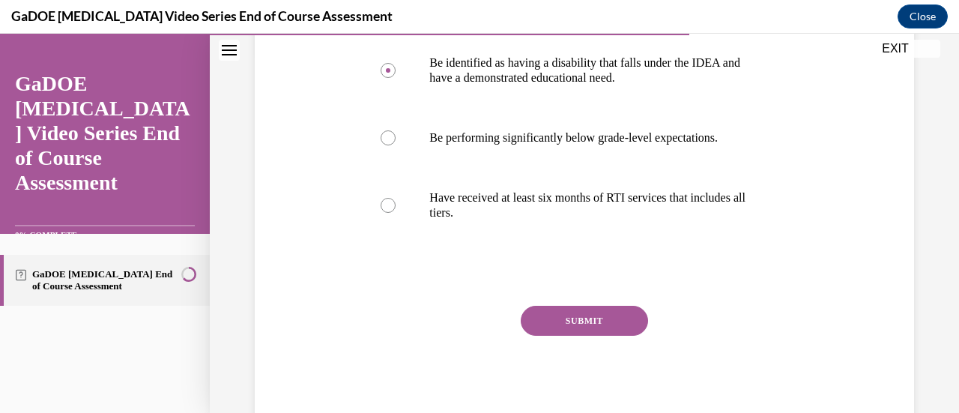
click at [589, 321] on button "SUBMIT" at bounding box center [584, 321] width 127 height 30
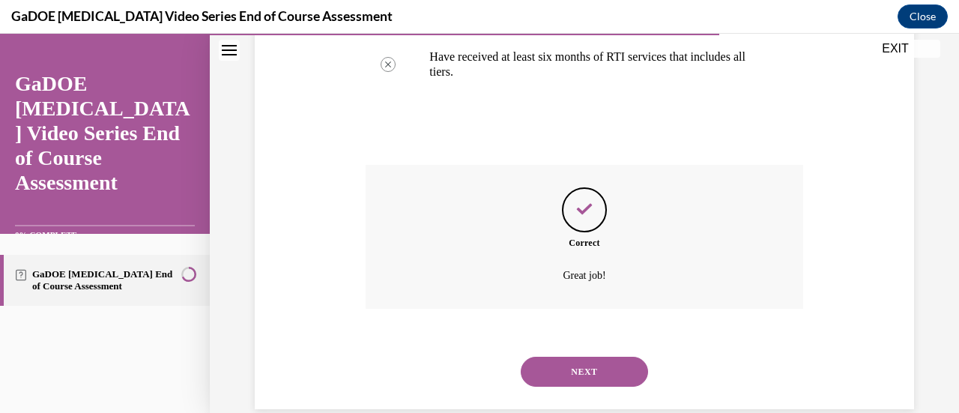
scroll to position [527, 0]
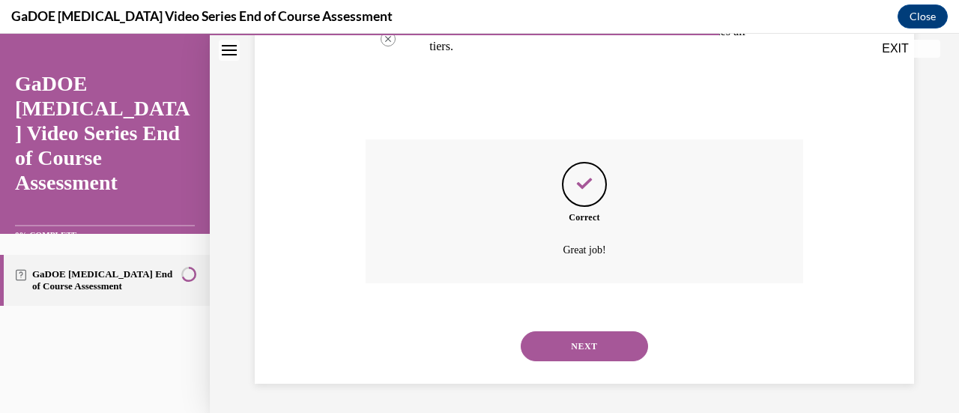
click at [577, 343] on button "NEXT" at bounding box center [584, 346] width 127 height 30
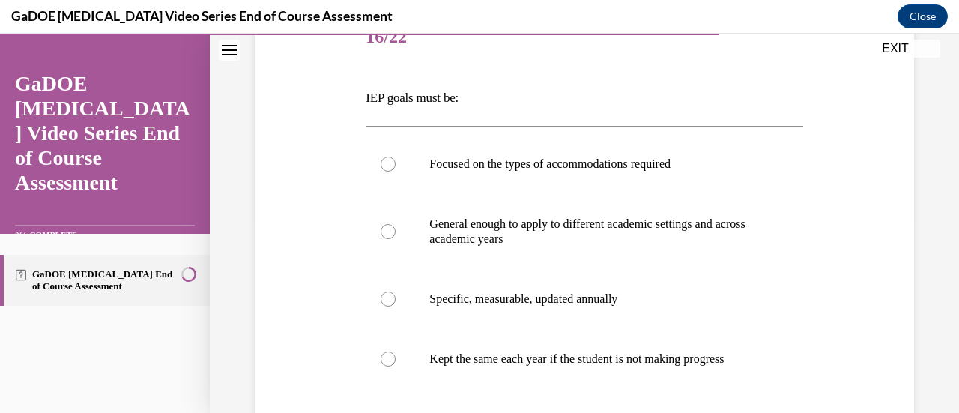
scroll to position [201, 0]
click at [370, 296] on label "Specific, measurable, updated annually" at bounding box center [583, 298] width 437 height 60
click at [380, 296] on input "Specific, measurable, updated annually" at bounding box center [387, 298] width 15 height 15
radio input "true"
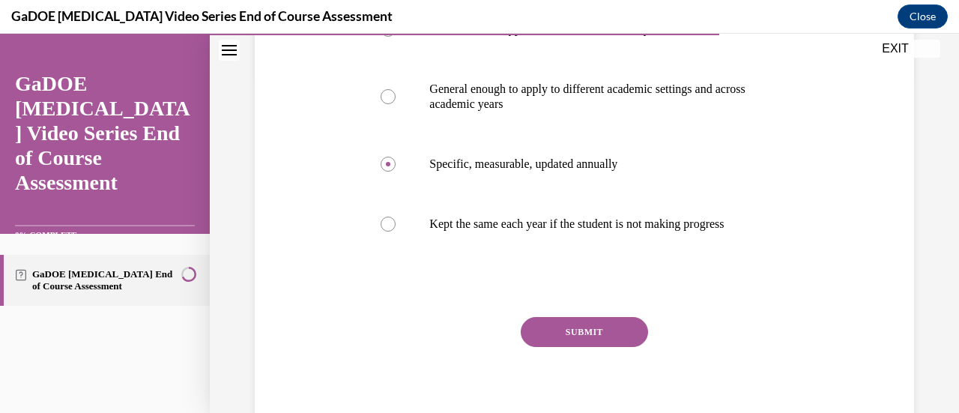
scroll to position [336, 0]
click at [553, 346] on button "SUBMIT" at bounding box center [584, 331] width 127 height 30
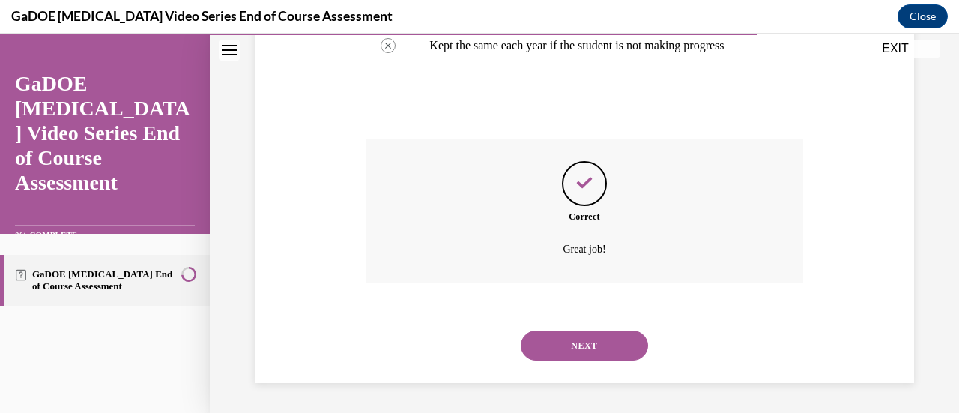
click at [553, 359] on button "NEXT" at bounding box center [584, 345] width 127 height 30
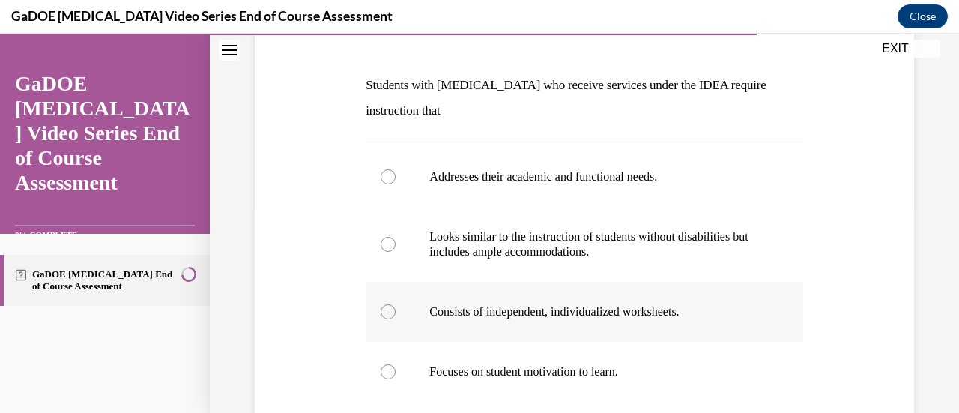
scroll to position [211, 0]
click at [382, 174] on div at bounding box center [387, 178] width 15 height 15
click at [382, 174] on input "Addresses their academic and functional needs." at bounding box center [387, 178] width 15 height 15
radio input "true"
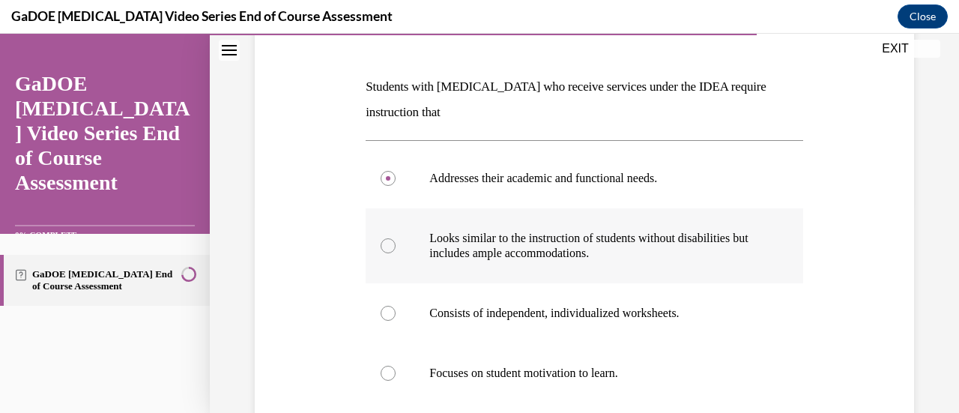
scroll to position [371, 0]
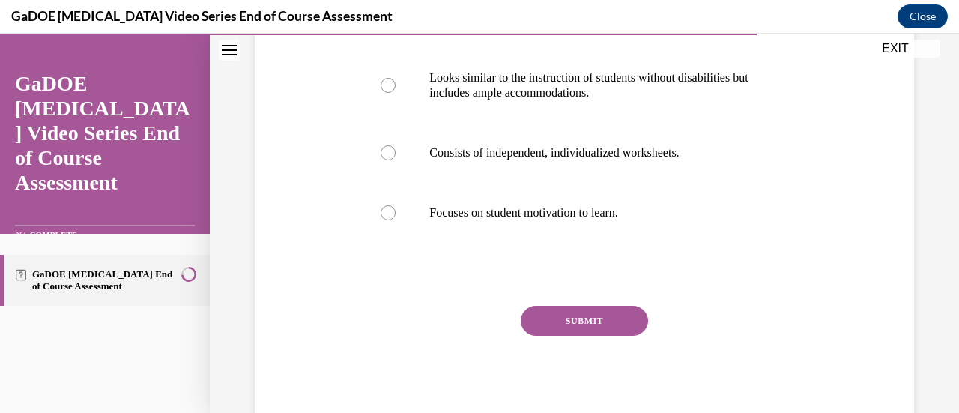
click at [590, 319] on button "SUBMIT" at bounding box center [584, 321] width 127 height 30
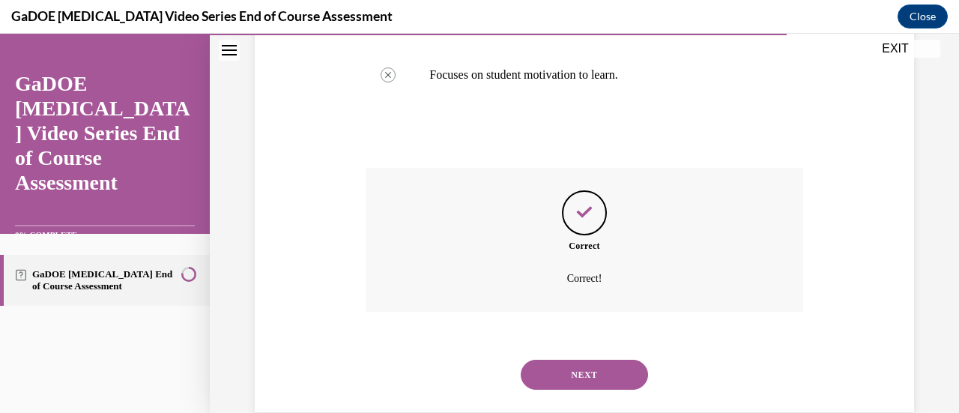
scroll to position [512, 0]
click at [577, 368] on button "NEXT" at bounding box center [584, 372] width 127 height 30
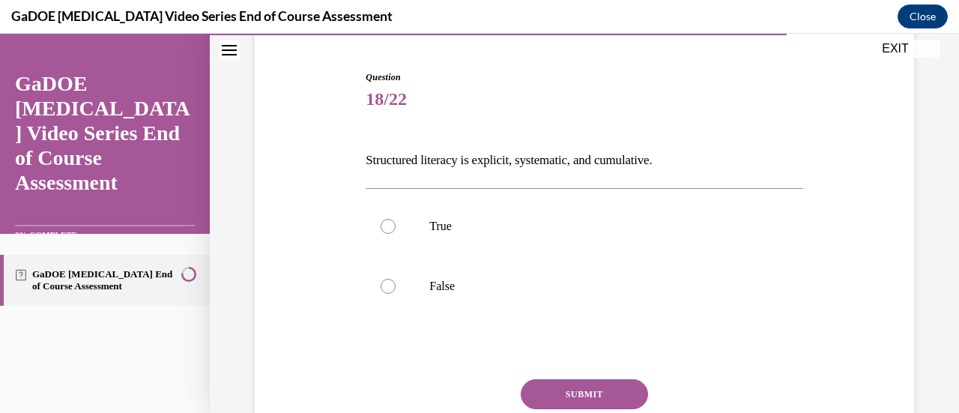
scroll to position [139, 0]
click at [380, 224] on div at bounding box center [387, 224] width 15 height 15
click at [380, 224] on input "True" at bounding box center [387, 224] width 15 height 15
radio input "true"
click at [564, 383] on button "SUBMIT" at bounding box center [584, 392] width 127 height 30
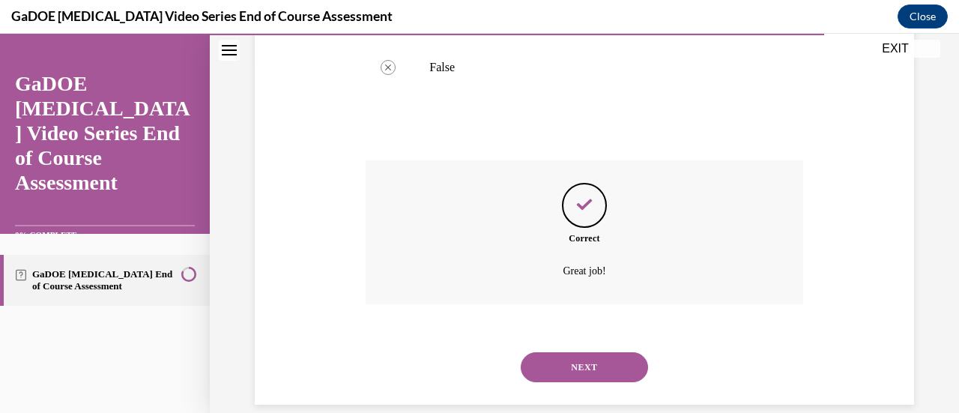
scroll to position [377, 0]
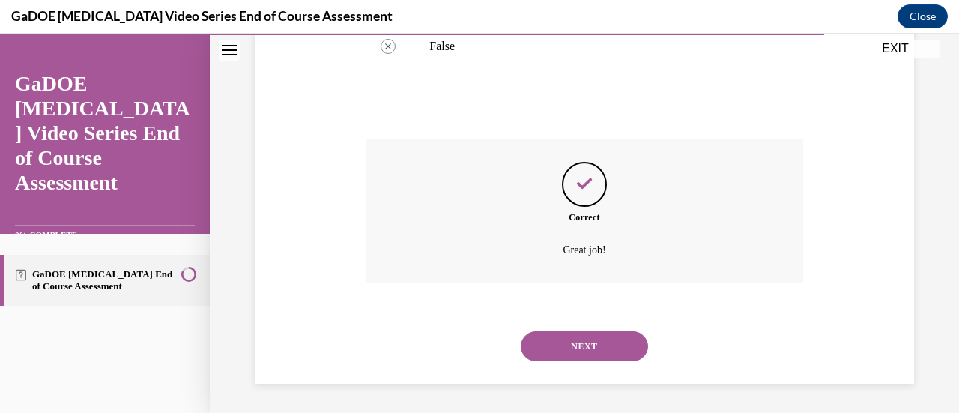
click at [559, 345] on button "NEXT" at bounding box center [584, 346] width 127 height 30
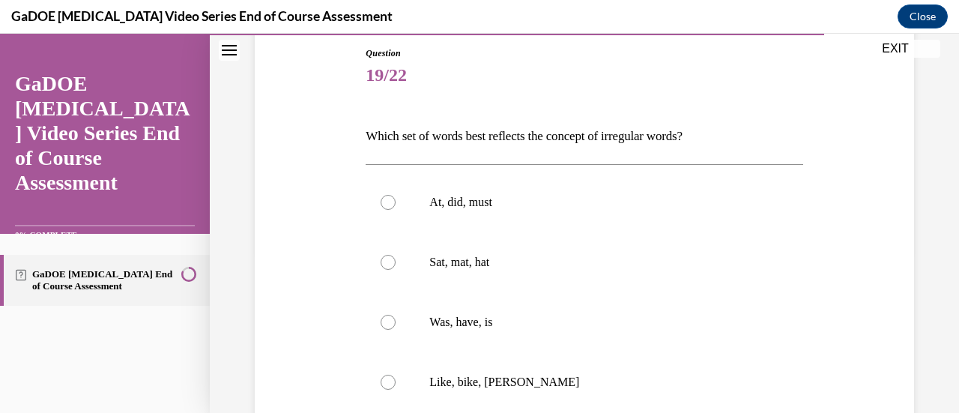
scroll to position [165, 0]
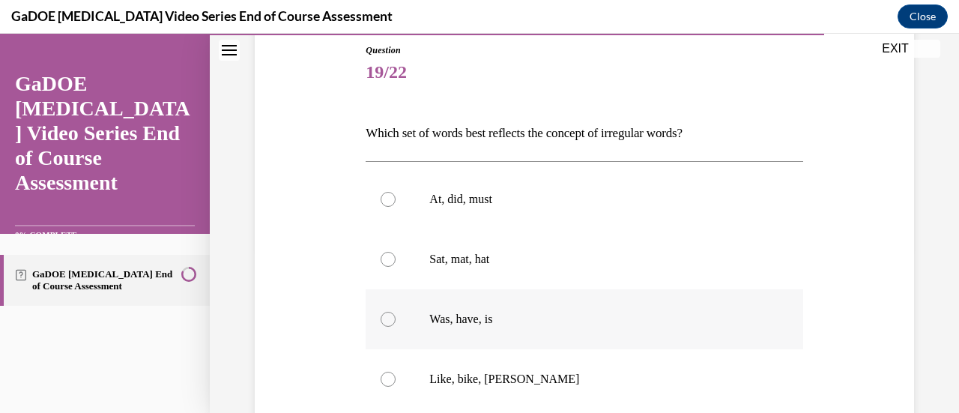
click at [390, 318] on div at bounding box center [387, 319] width 15 height 15
click at [390, 318] on input "Was, have, is" at bounding box center [387, 319] width 15 height 15
radio input "true"
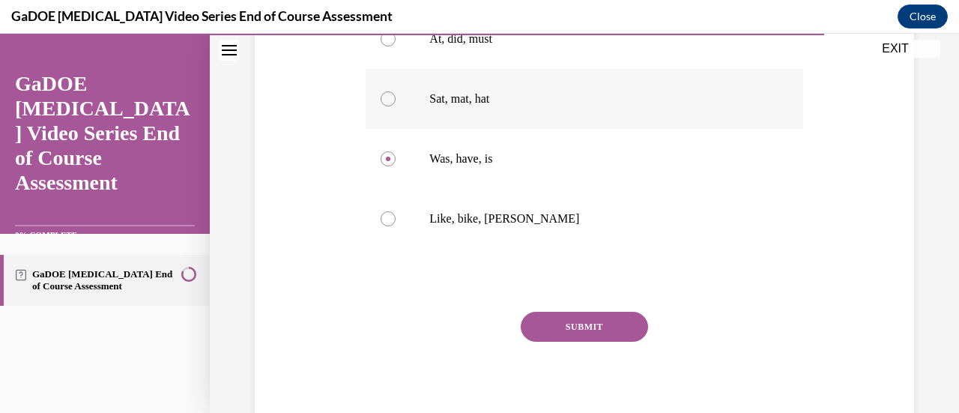
scroll to position [327, 0]
click at [589, 322] on button "SUBMIT" at bounding box center [584, 325] width 127 height 30
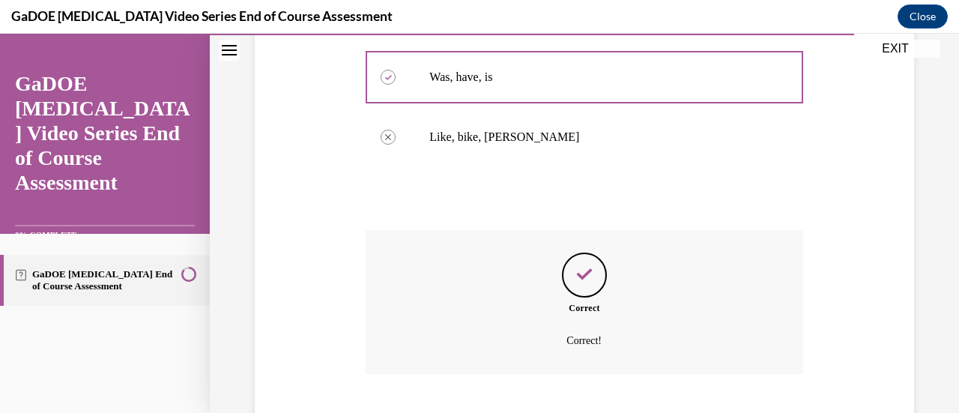
scroll to position [478, 0]
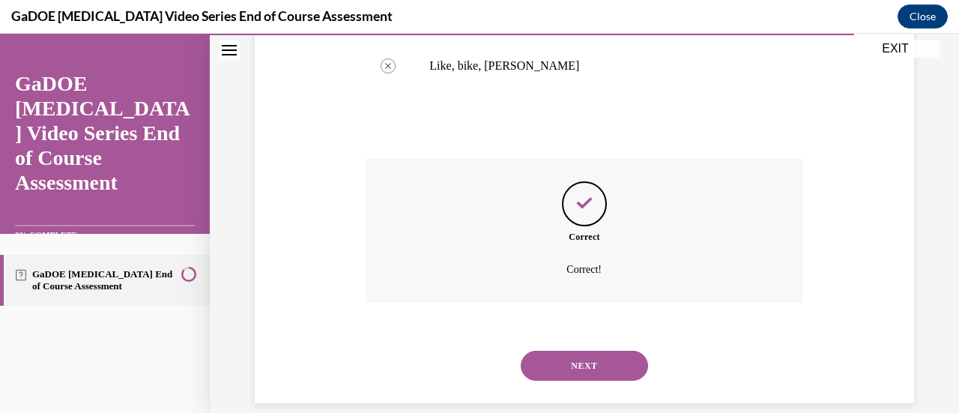
click at [581, 359] on button "NEXT" at bounding box center [584, 365] width 127 height 30
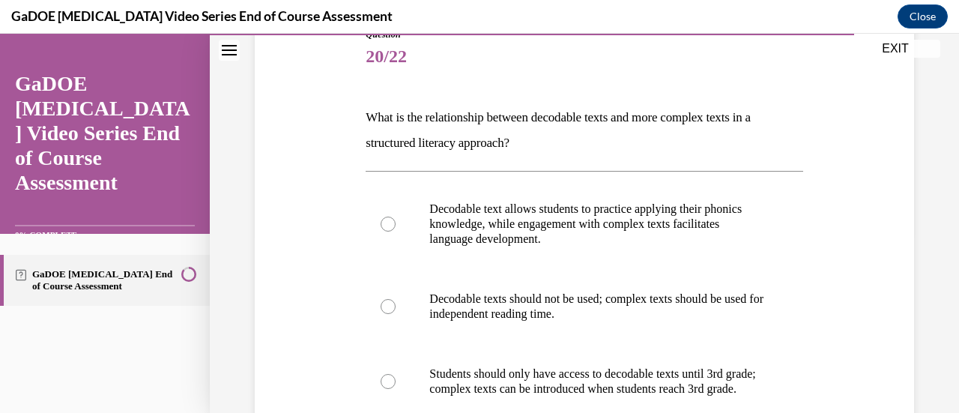
scroll to position [190, 0]
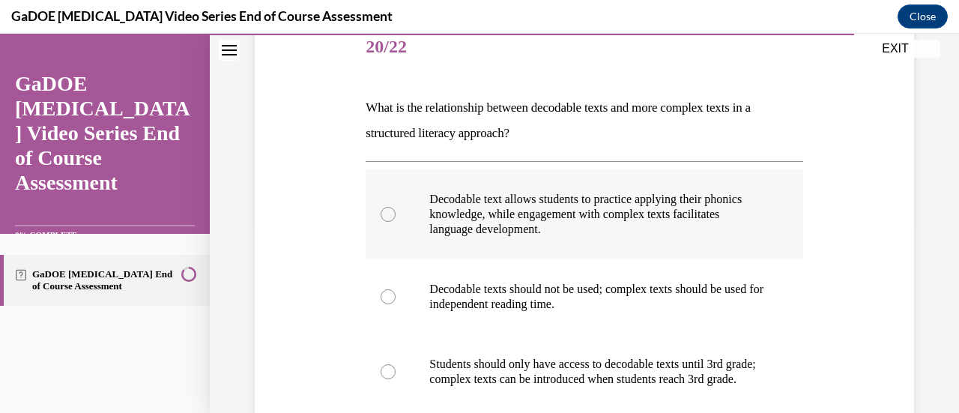
click at [385, 209] on div at bounding box center [387, 214] width 15 height 15
click at [385, 209] on input "Decodable text allows students to practice applying their phonics knowledge, wh…" at bounding box center [387, 214] width 15 height 15
radio input "true"
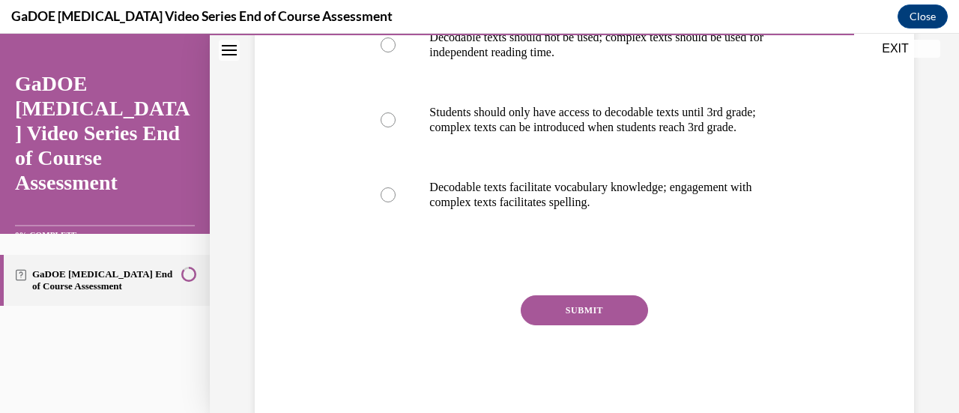
scroll to position [443, 0]
click at [562, 324] on button "SUBMIT" at bounding box center [584, 309] width 127 height 30
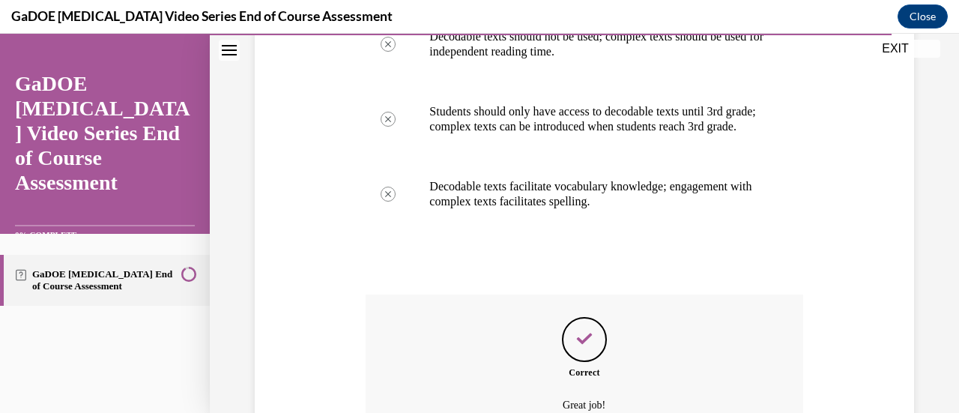
scroll to position [613, 0]
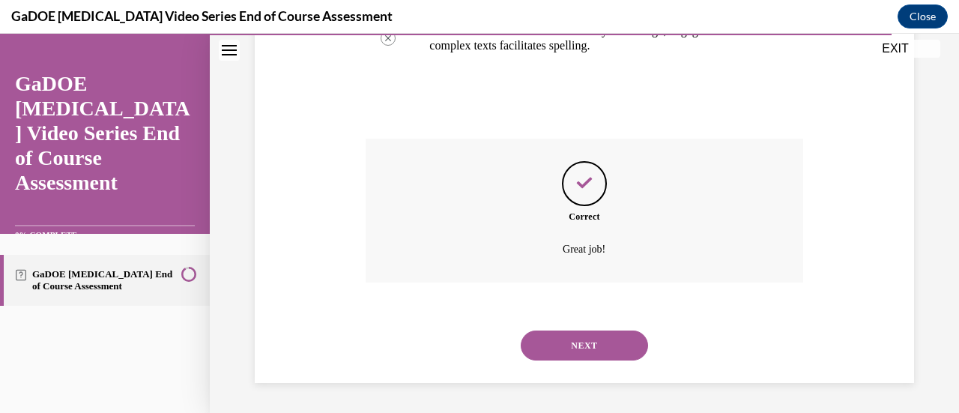
click at [553, 348] on button "NEXT" at bounding box center [584, 345] width 127 height 30
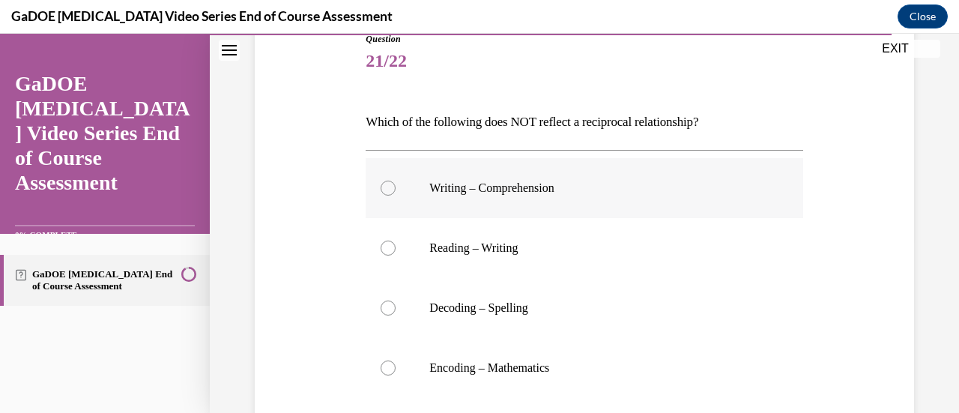
scroll to position [177, 0]
click at [390, 365] on div at bounding box center [387, 366] width 15 height 15
click at [390, 365] on input "Encoding – Mathematics" at bounding box center [387, 366] width 15 height 15
radio input "true"
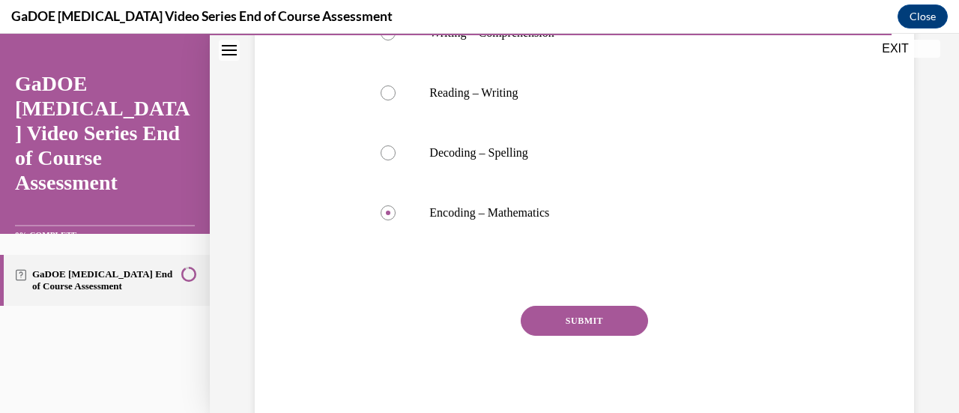
click at [587, 322] on button "SUBMIT" at bounding box center [584, 321] width 127 height 30
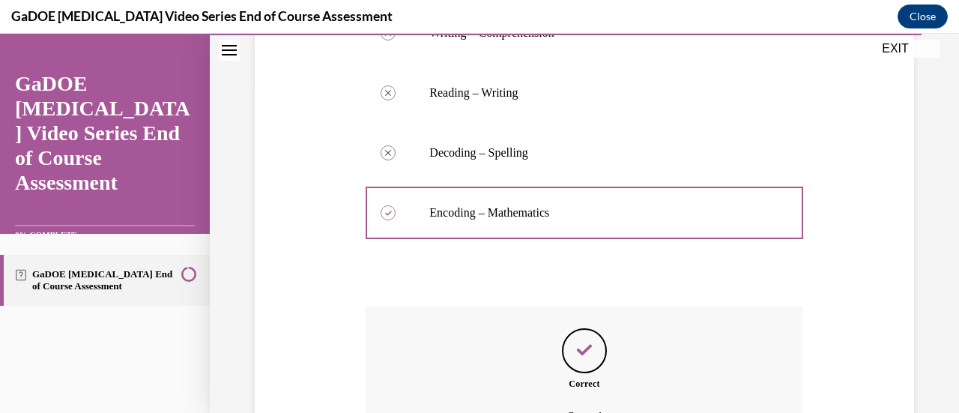
scroll to position [497, 0]
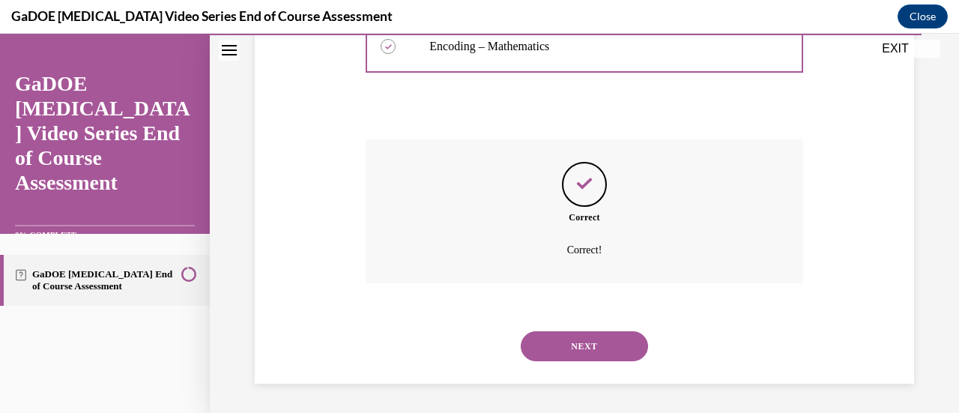
click at [570, 344] on button "NEXT" at bounding box center [584, 346] width 127 height 30
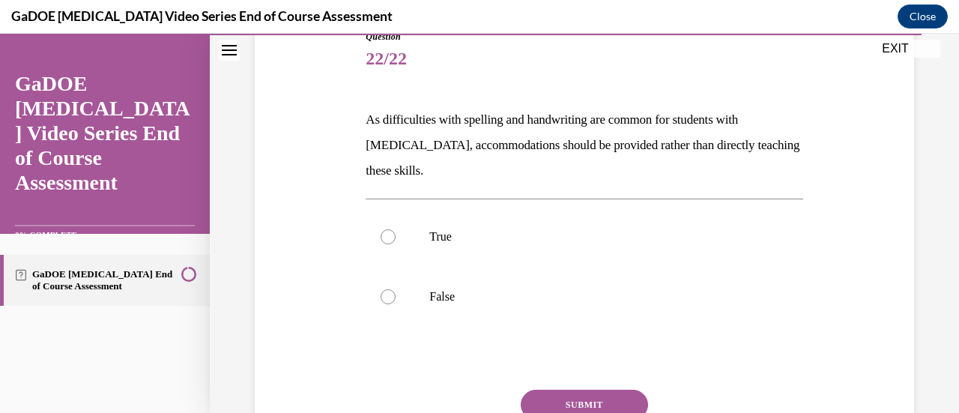
scroll to position [182, 0]
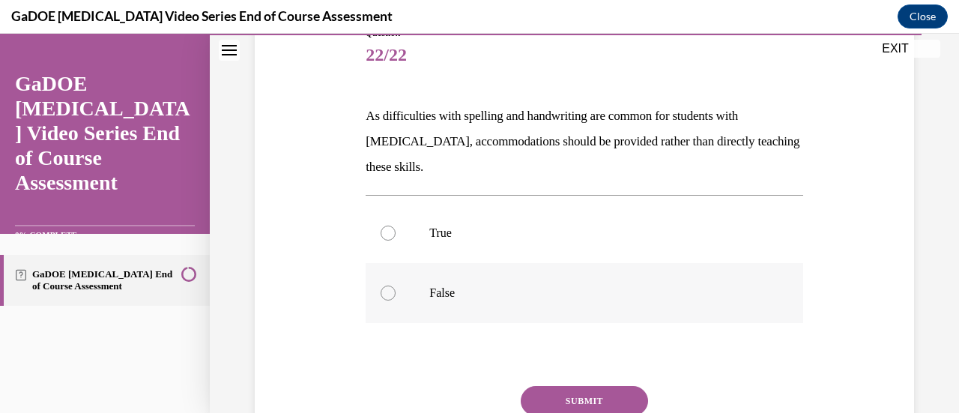
click at [380, 290] on div at bounding box center [387, 292] width 15 height 15
click at [380, 290] on input "False" at bounding box center [387, 292] width 15 height 15
radio input "true"
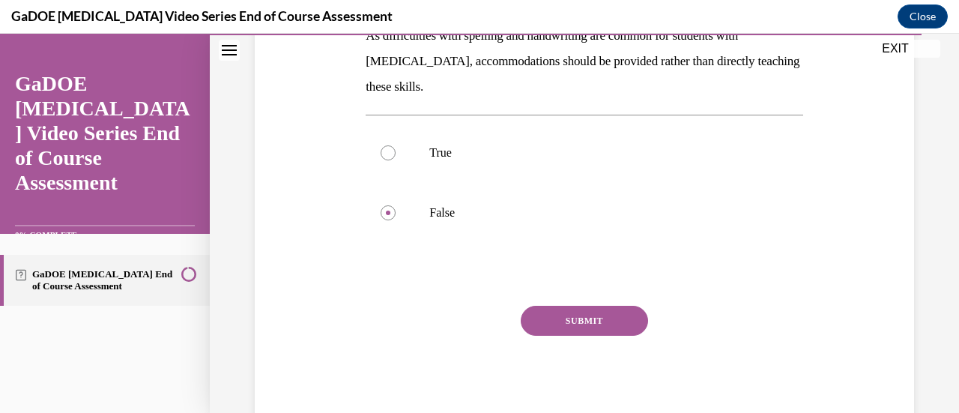
click at [579, 325] on button "SUBMIT" at bounding box center [584, 321] width 127 height 30
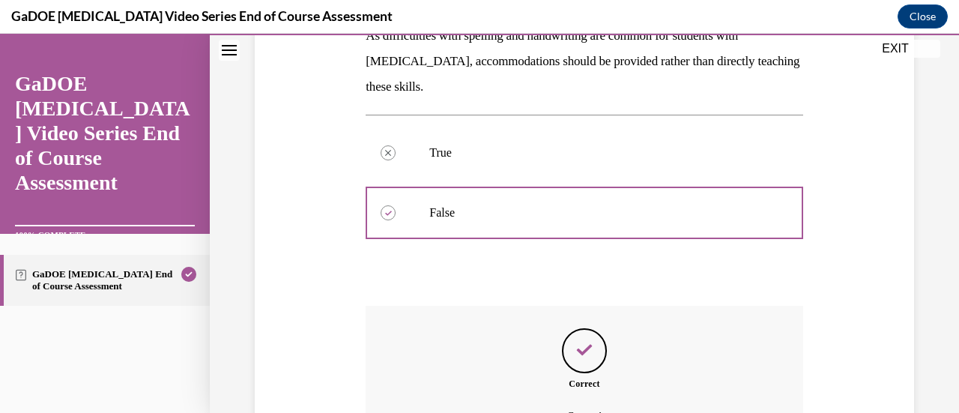
scroll to position [428, 0]
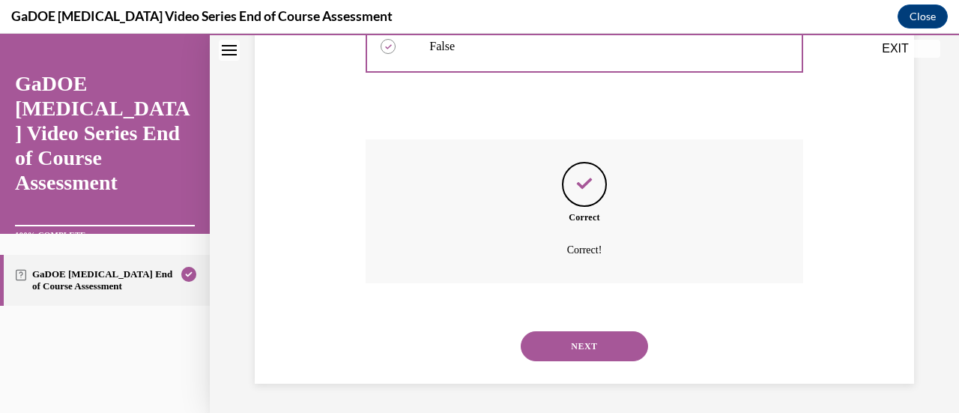
click at [576, 342] on button "NEXT" at bounding box center [584, 346] width 127 height 30
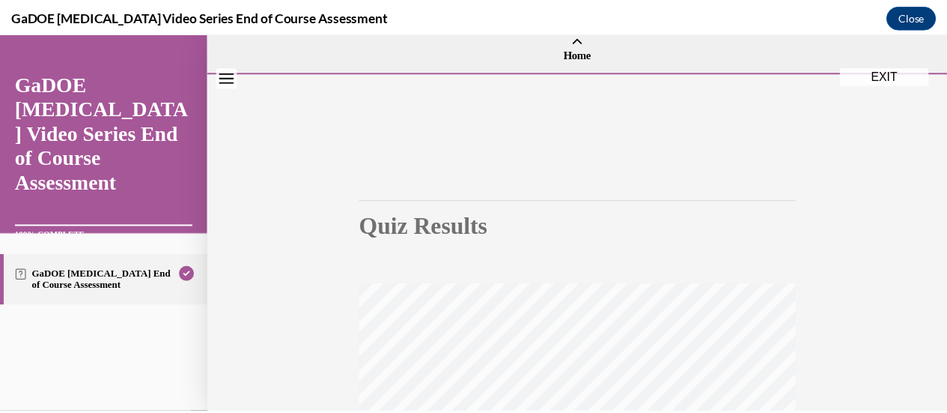
scroll to position [0, 0]
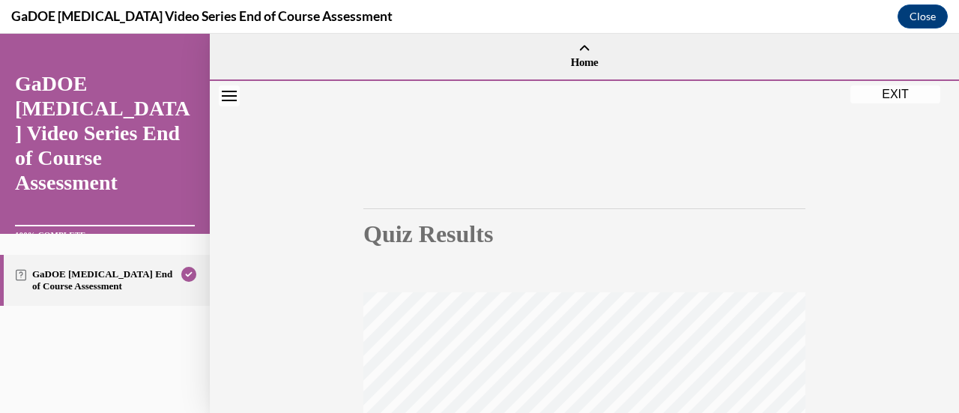
click at [879, 90] on button "EXIT" at bounding box center [895, 94] width 90 height 18
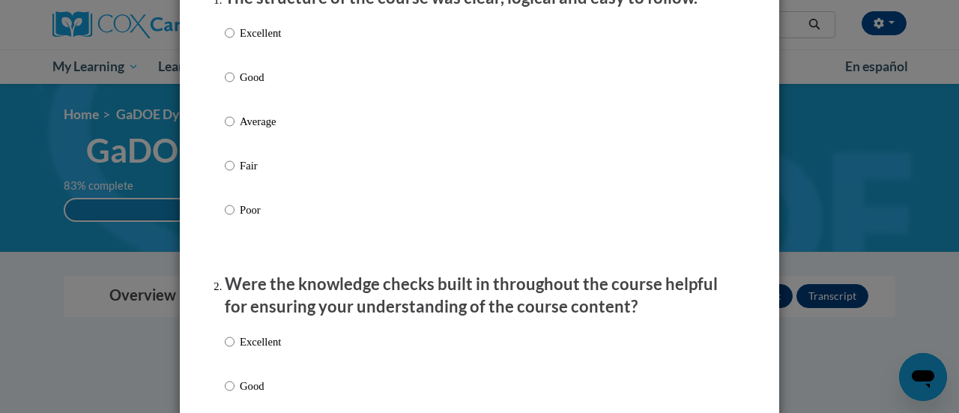
scroll to position [223, 0]
click at [225, 85] on input "Good" at bounding box center [230, 76] width 10 height 16
radio input "true"
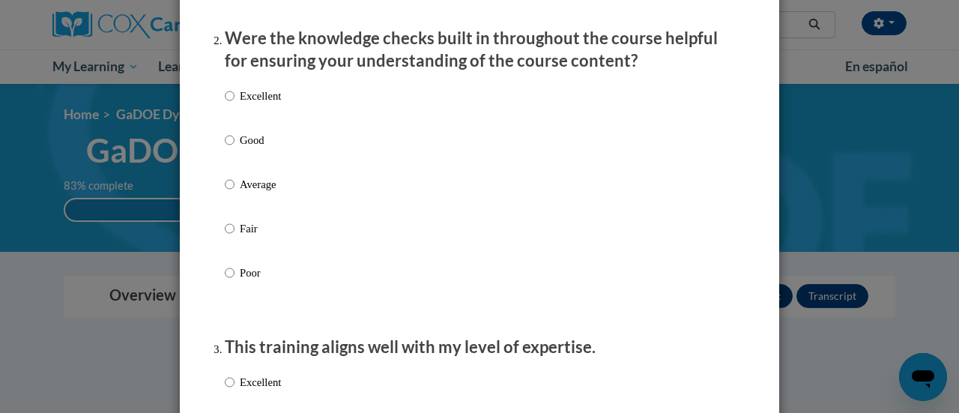
scroll to position [474, 0]
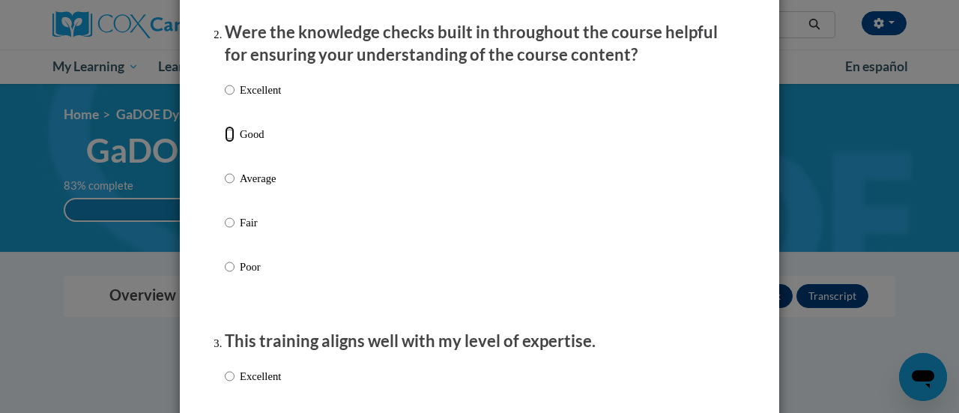
drag, startPoint x: 219, startPoint y: 149, endPoint x: 391, endPoint y: 163, distance: 172.8
click at [391, 163] on div "Excellent Good Average Fair Poor" at bounding box center [479, 196] width 509 height 244
click at [225, 142] on input "Good" at bounding box center [230, 134] width 10 height 16
radio input "true"
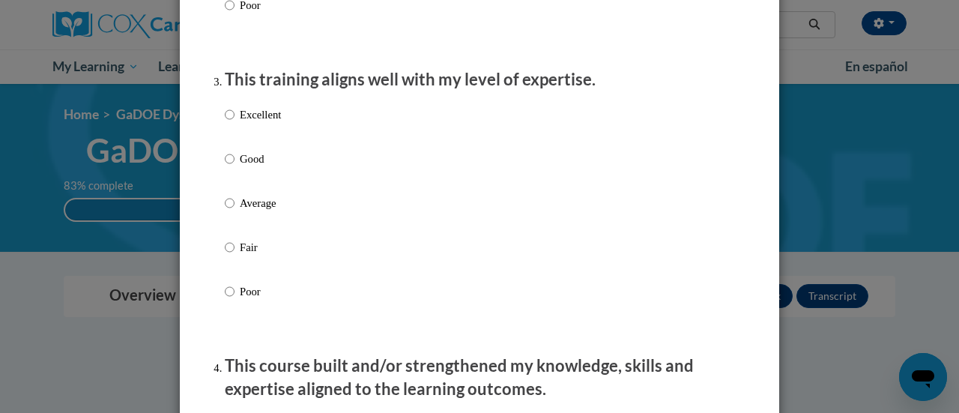
scroll to position [779, 0]
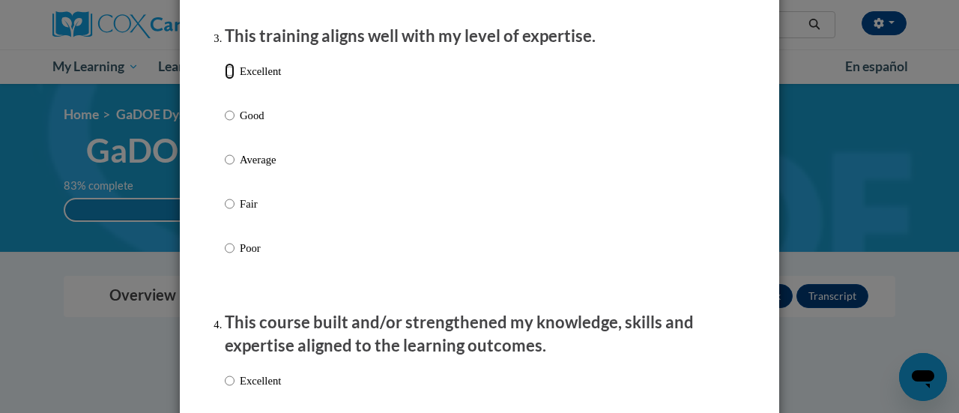
click at [225, 79] on input "Excellent" at bounding box center [230, 71] width 10 height 16
radio input "true"
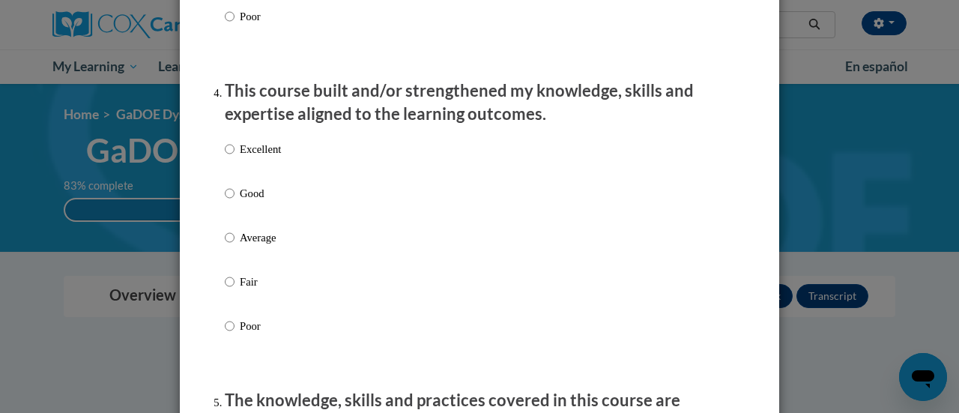
scroll to position [1012, 0]
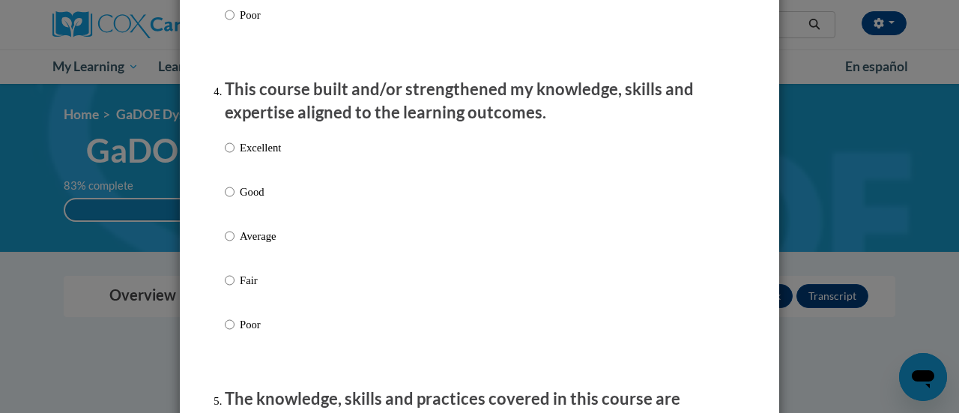
click at [229, 204] on label "Good" at bounding box center [253, 203] width 56 height 40
click at [229, 200] on input "Good" at bounding box center [230, 191] width 10 height 16
radio input "true"
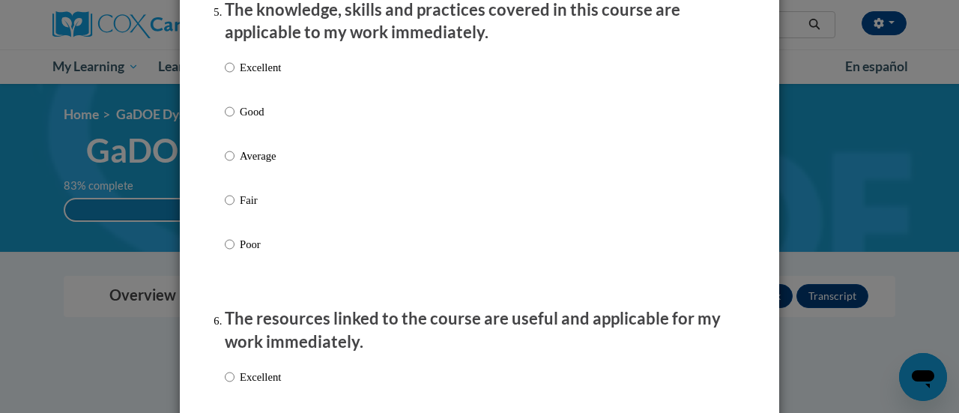
scroll to position [1402, 0]
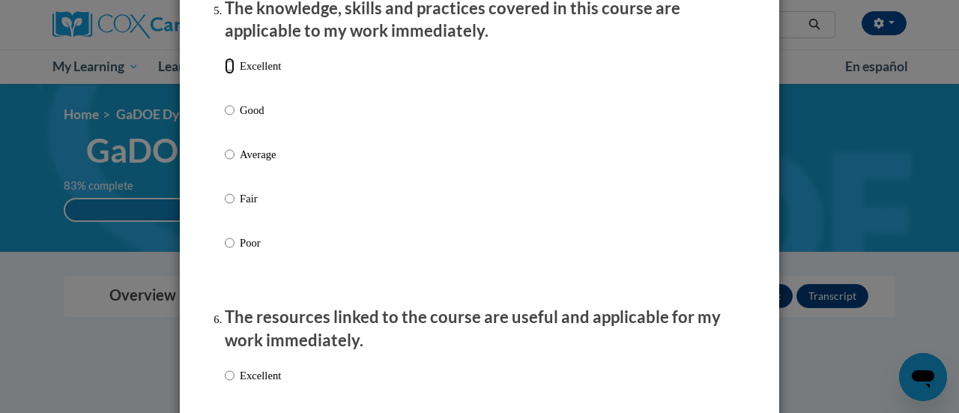
click at [225, 74] on input "Excellent" at bounding box center [230, 66] width 10 height 16
radio input "true"
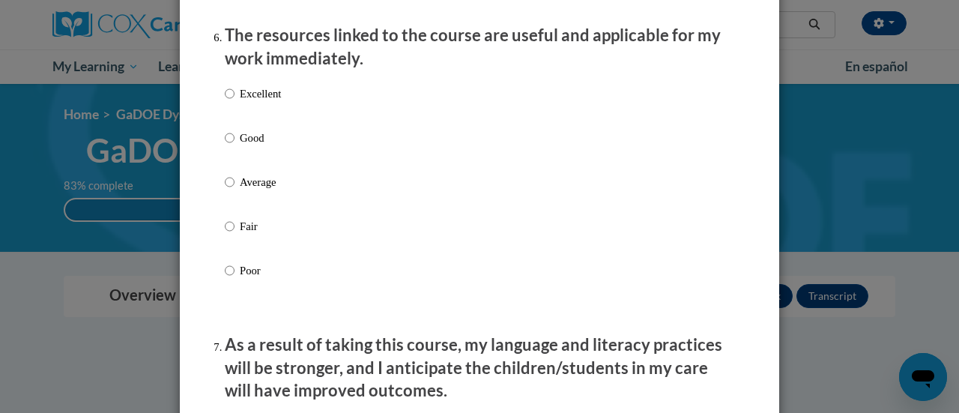
scroll to position [1687, 0]
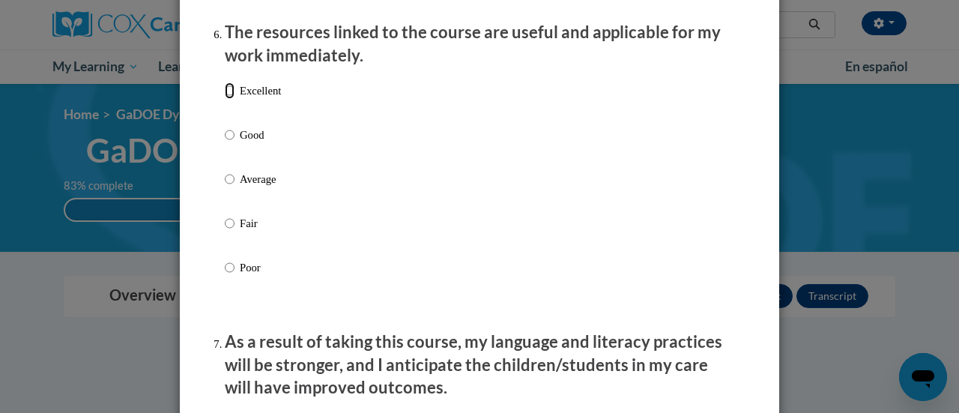
click at [225, 99] on input "Excellent" at bounding box center [230, 90] width 10 height 16
radio input "true"
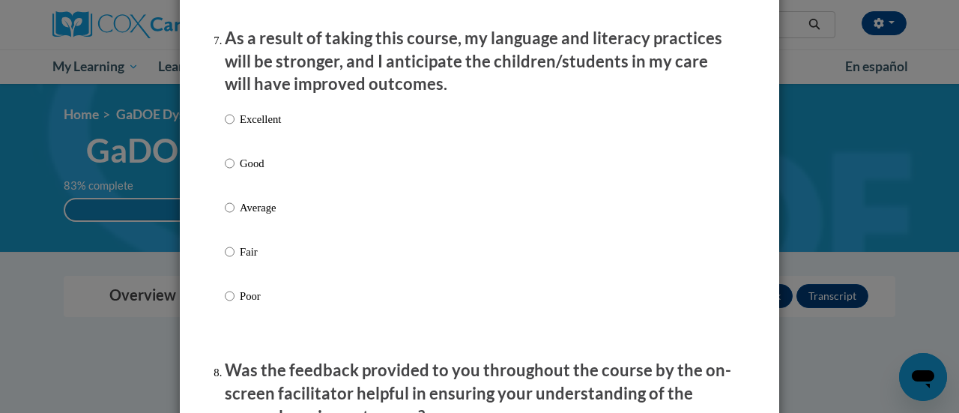
scroll to position [1994, 0]
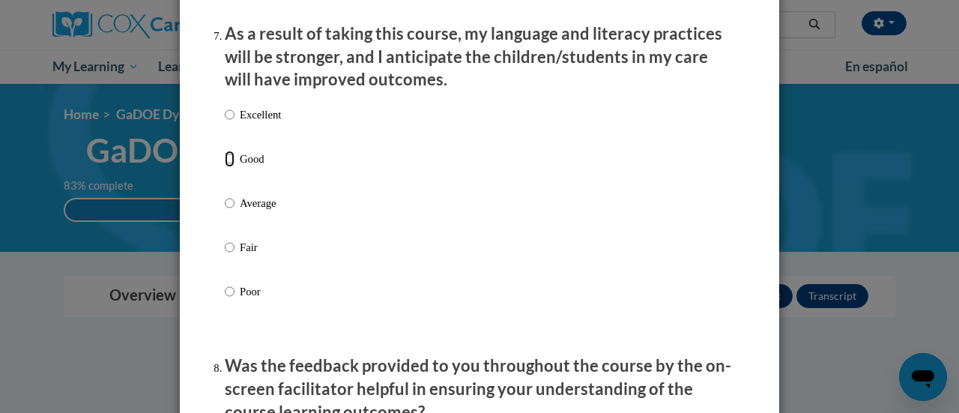
drag, startPoint x: 220, startPoint y: 170, endPoint x: 396, endPoint y: 177, distance: 176.1
click at [396, 177] on div "Excellent Good Average Fair Poor" at bounding box center [479, 221] width 509 height 244
click at [225, 167] on input "Good" at bounding box center [230, 159] width 10 height 16
radio input "true"
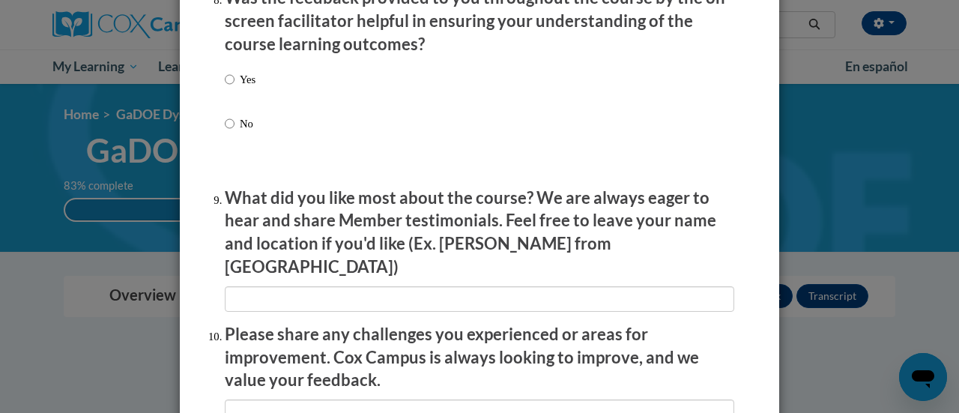
scroll to position [2378, 0]
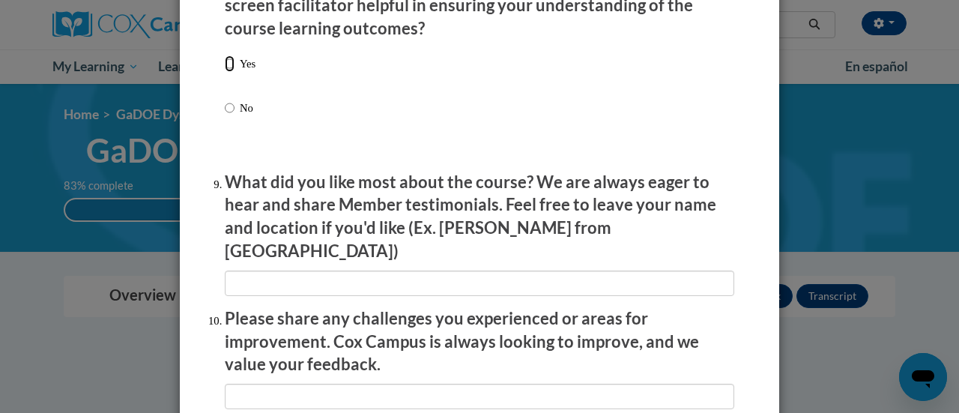
click at [225, 71] on input "Yes" at bounding box center [230, 63] width 10 height 16
radio input "true"
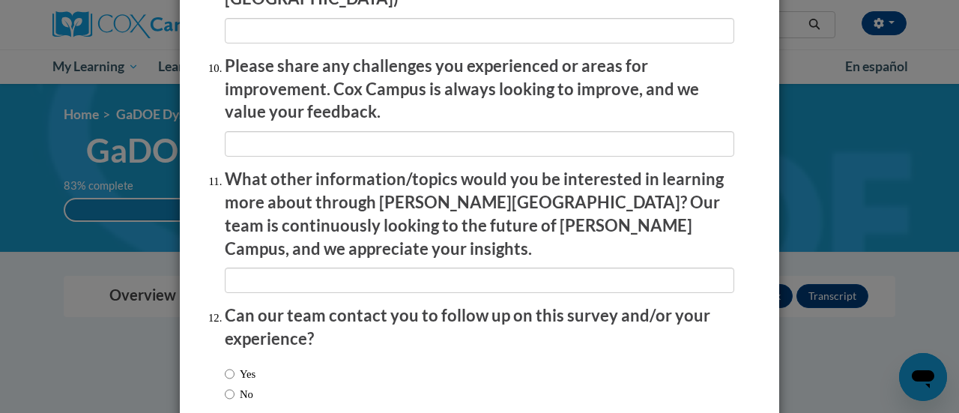
scroll to position [2701, 0]
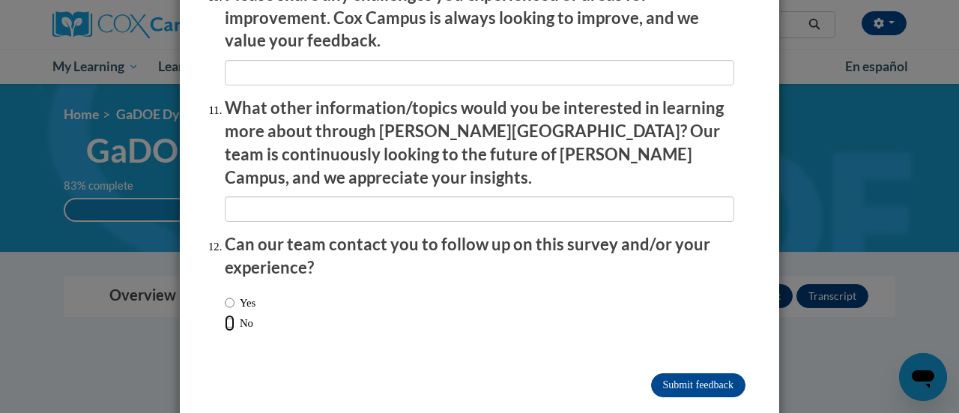
click at [225, 315] on input "No" at bounding box center [230, 323] width 10 height 16
radio input "true"
click at [686, 373] on input "Submit feedback" at bounding box center [698, 385] width 94 height 24
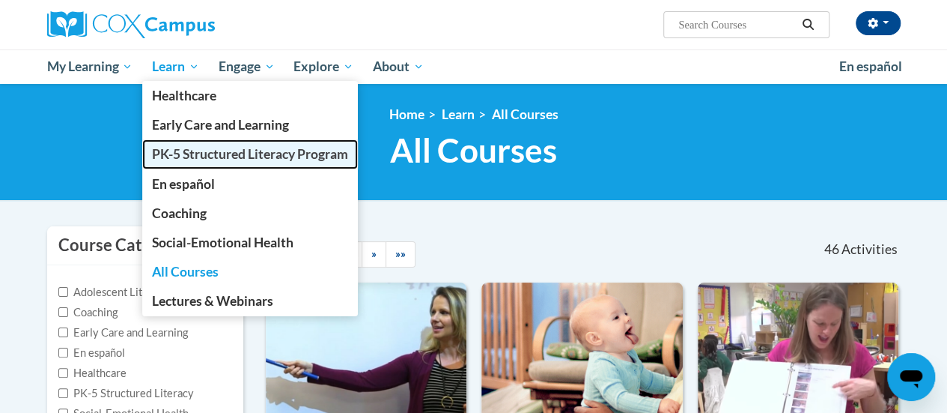
click at [183, 163] on link "PK-5 Structured Literacy Program" at bounding box center [250, 153] width 216 height 29
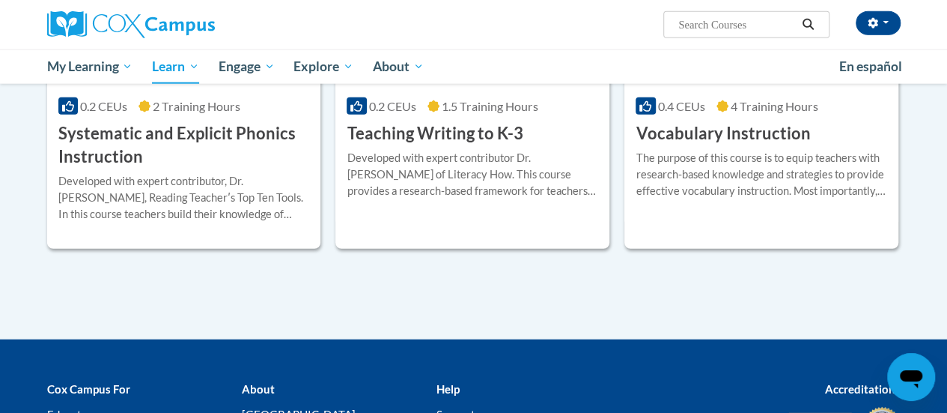
scroll to position [1822, 0]
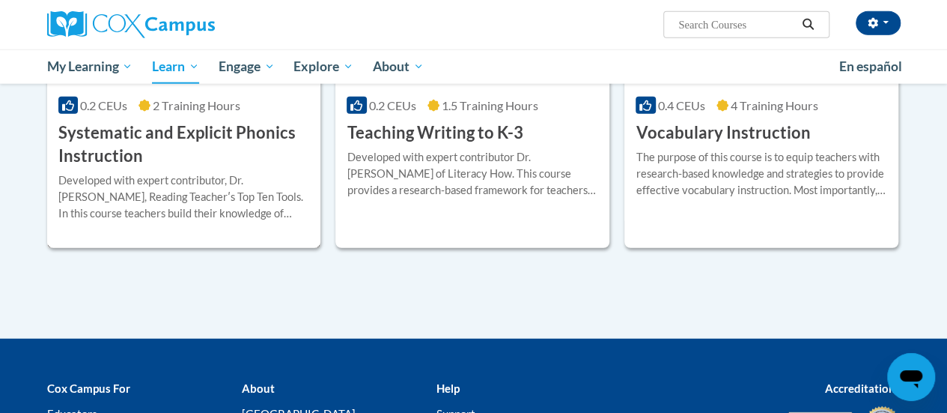
click at [100, 129] on h3 "Systematic and Explicit Phonics Instruction" at bounding box center [184, 144] width 252 height 46
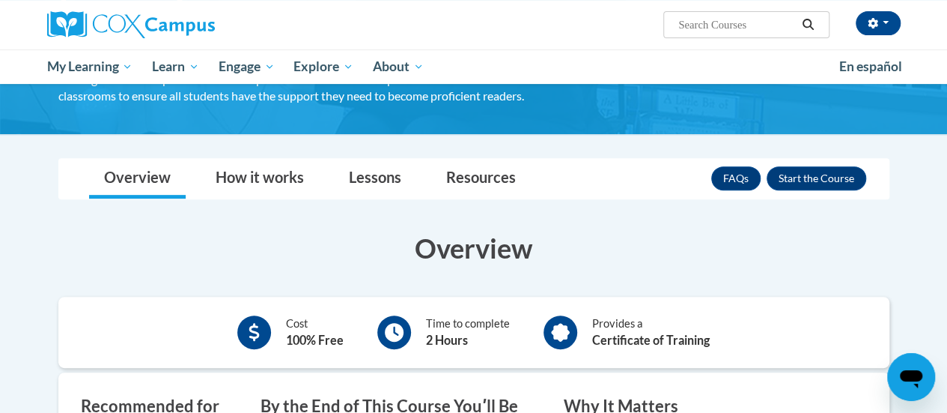
scroll to position [207, 0]
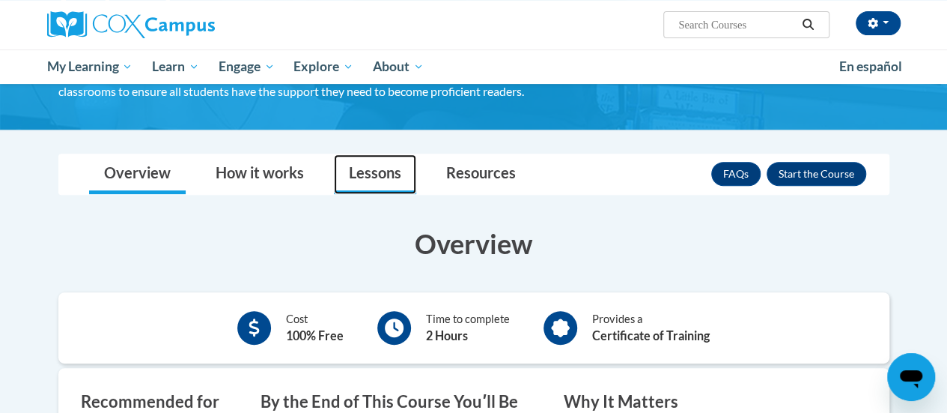
click at [376, 176] on link "Lessons" at bounding box center [375, 174] width 82 height 40
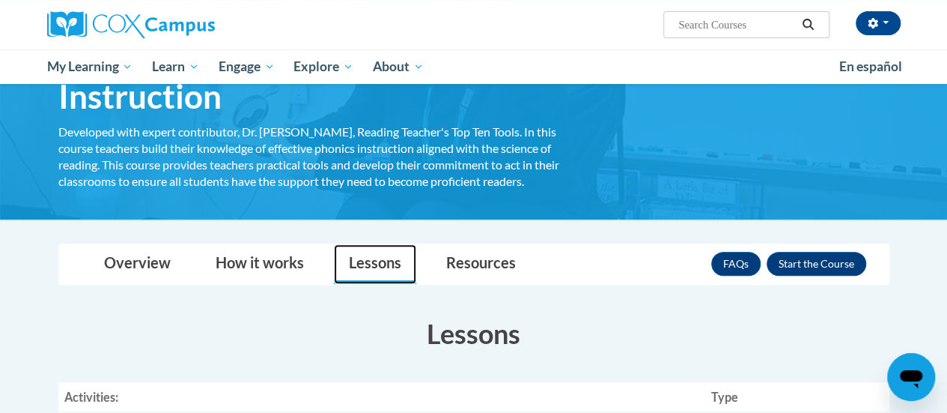
scroll to position [0, 0]
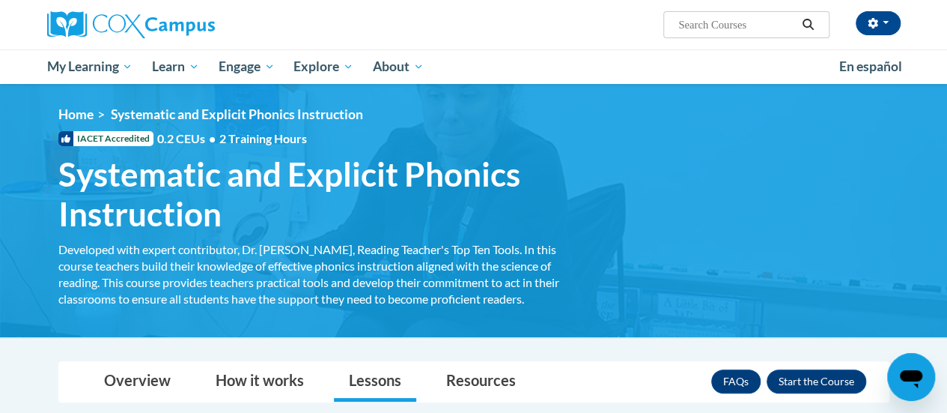
click at [207, 113] on span "Systematic and Explicit Phonics Instruction" at bounding box center [237, 114] width 252 height 16
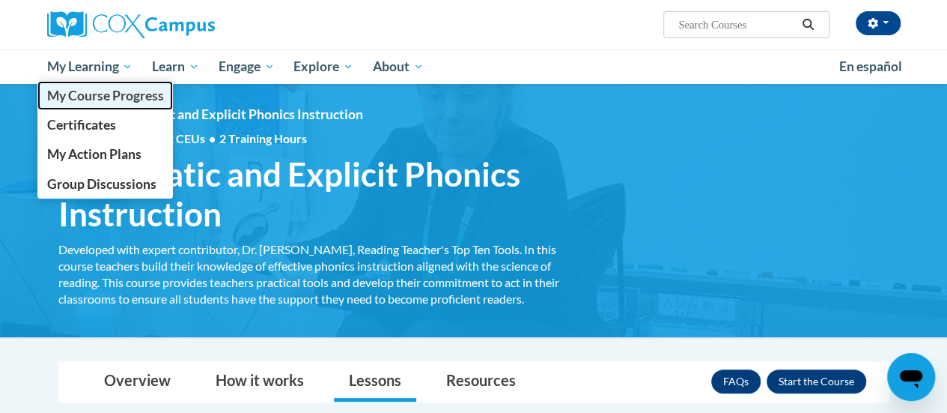
click at [108, 103] on link "My Course Progress" at bounding box center [105, 95] width 136 height 29
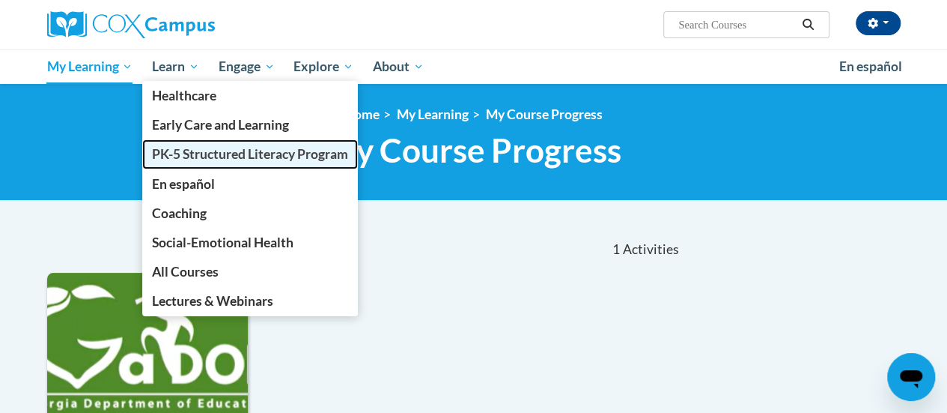
click at [192, 160] on span "PK-5 Structured Literacy Program" at bounding box center [250, 154] width 196 height 16
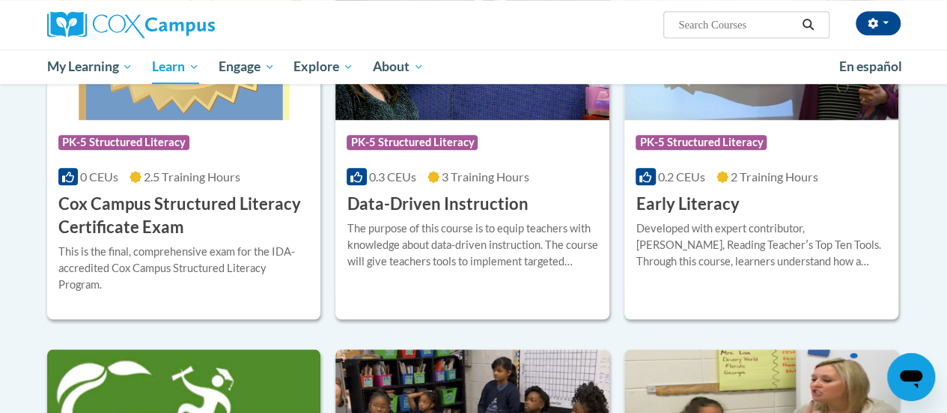
scroll to position [603, 0]
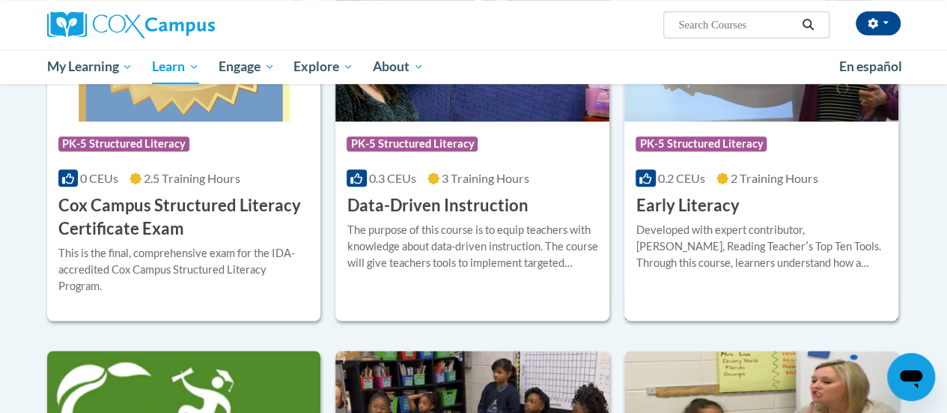
click at [684, 203] on h3 "Early Literacy" at bounding box center [687, 205] width 103 height 23
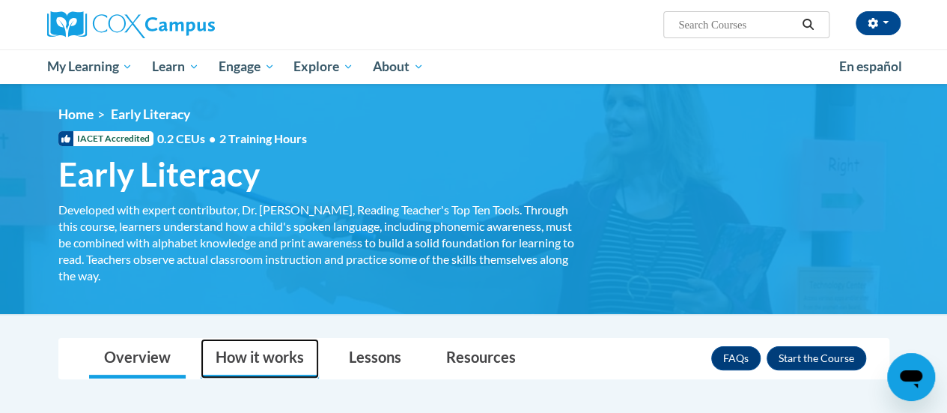
click at [249, 359] on link "How it works" at bounding box center [260, 359] width 118 height 40
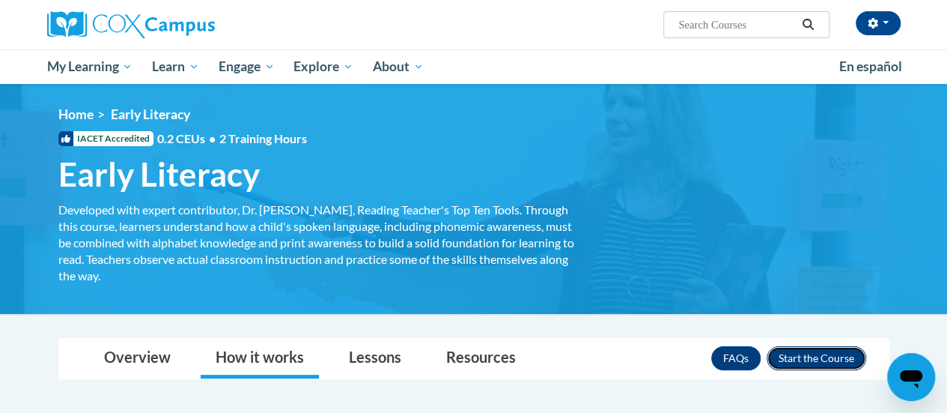
click at [812, 357] on button "Enroll" at bounding box center [817, 358] width 100 height 24
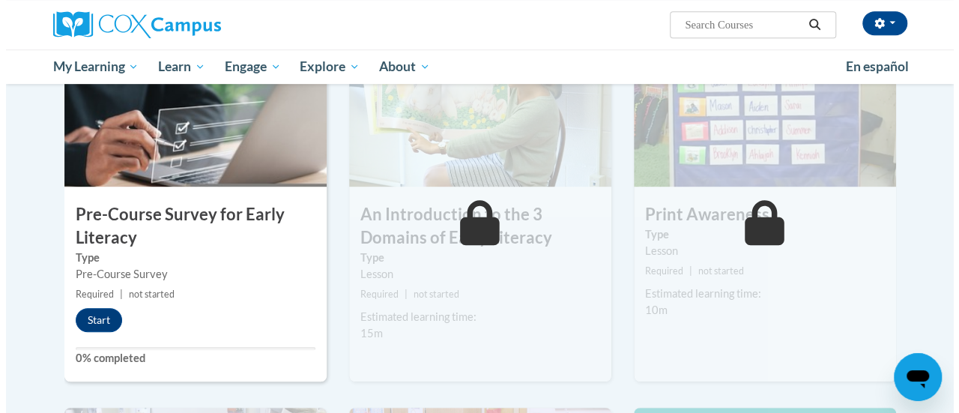
scroll to position [355, 0]
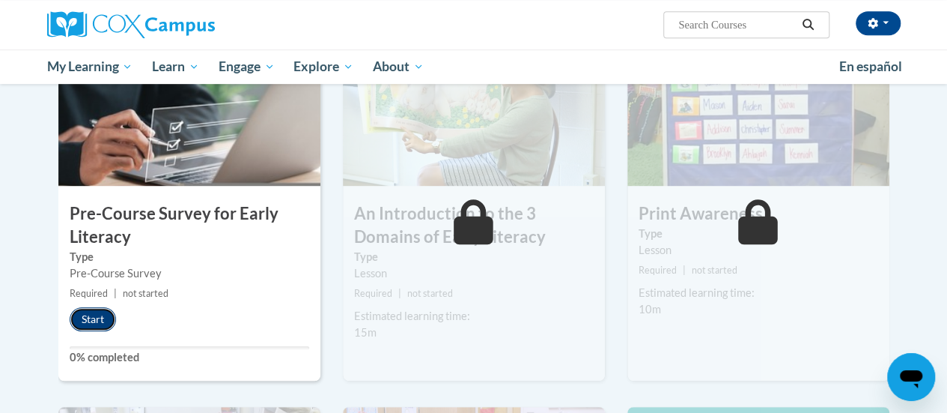
click at [88, 315] on button "Start" at bounding box center [93, 319] width 46 height 24
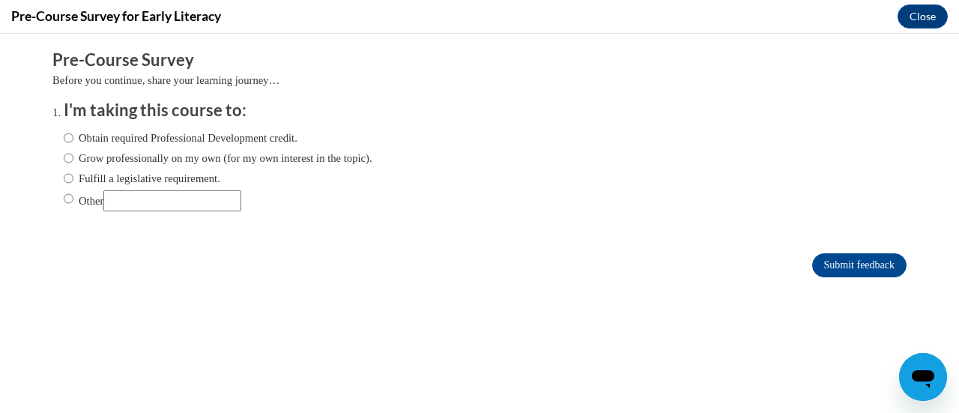
scroll to position [0, 0]
click at [64, 134] on input "Obtain required Professional Development credit." at bounding box center [69, 138] width 10 height 16
radio input "true"
click at [813, 260] on input "Submit feedback" at bounding box center [859, 265] width 94 height 24
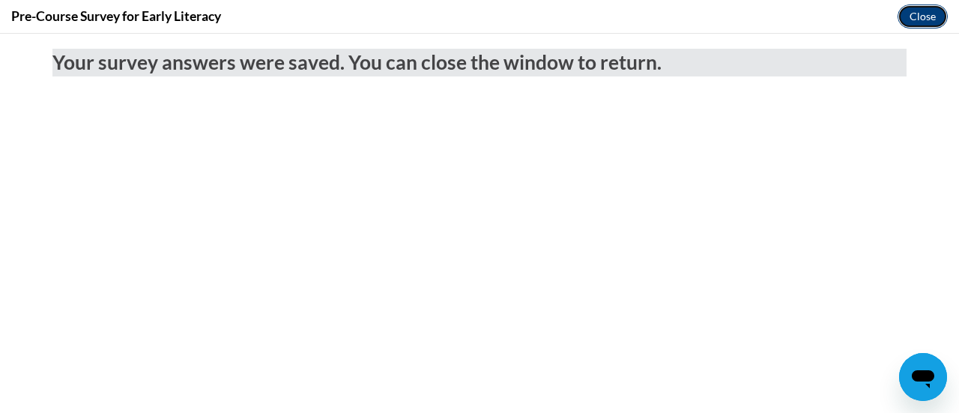
click at [910, 13] on button "Close" at bounding box center [922, 16] width 50 height 24
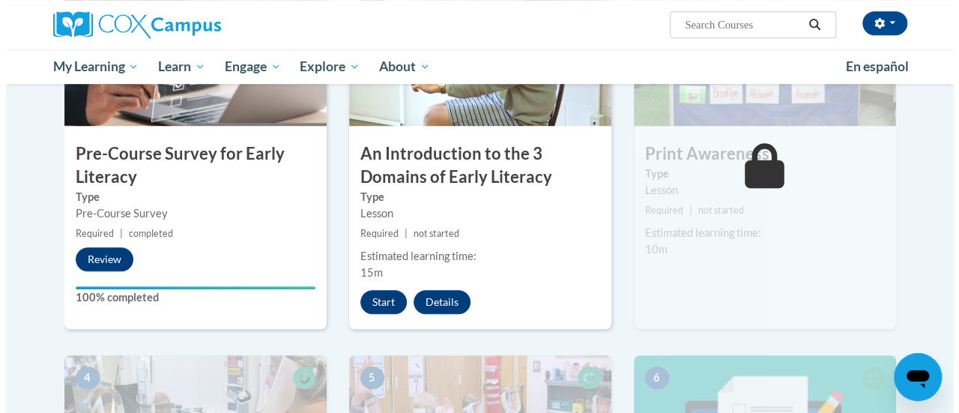
scroll to position [416, 0]
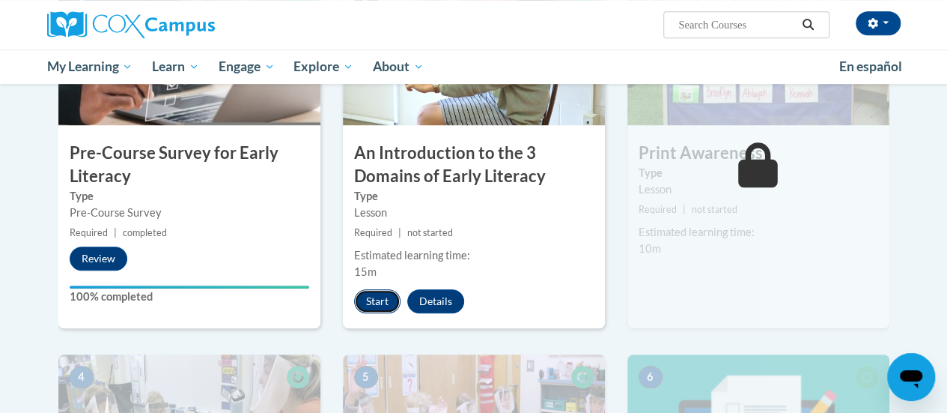
click at [379, 300] on button "Start" at bounding box center [377, 301] width 46 height 24
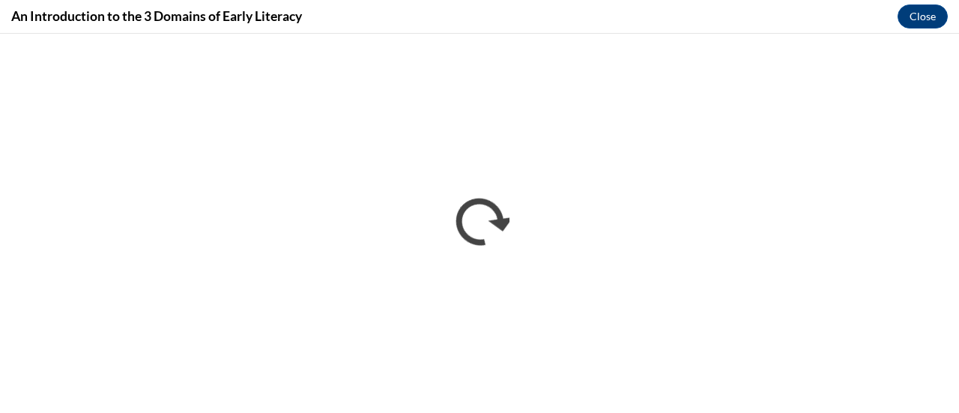
scroll to position [0, 0]
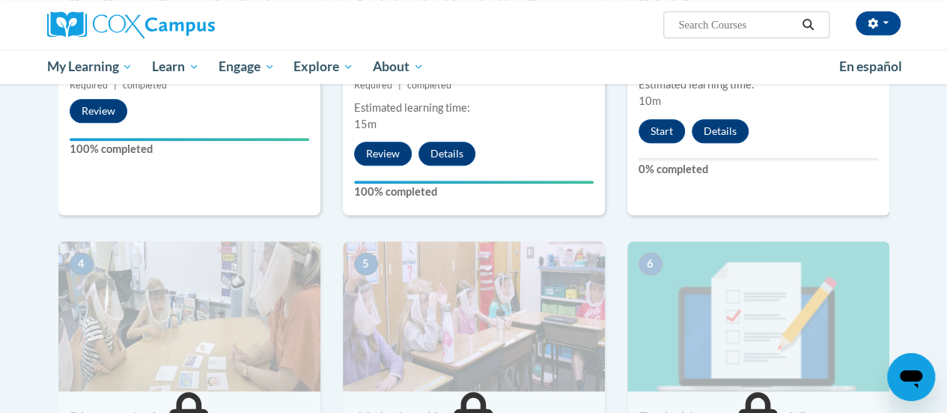
scroll to position [564, 0]
